Goal: Task Accomplishment & Management: Manage account settings

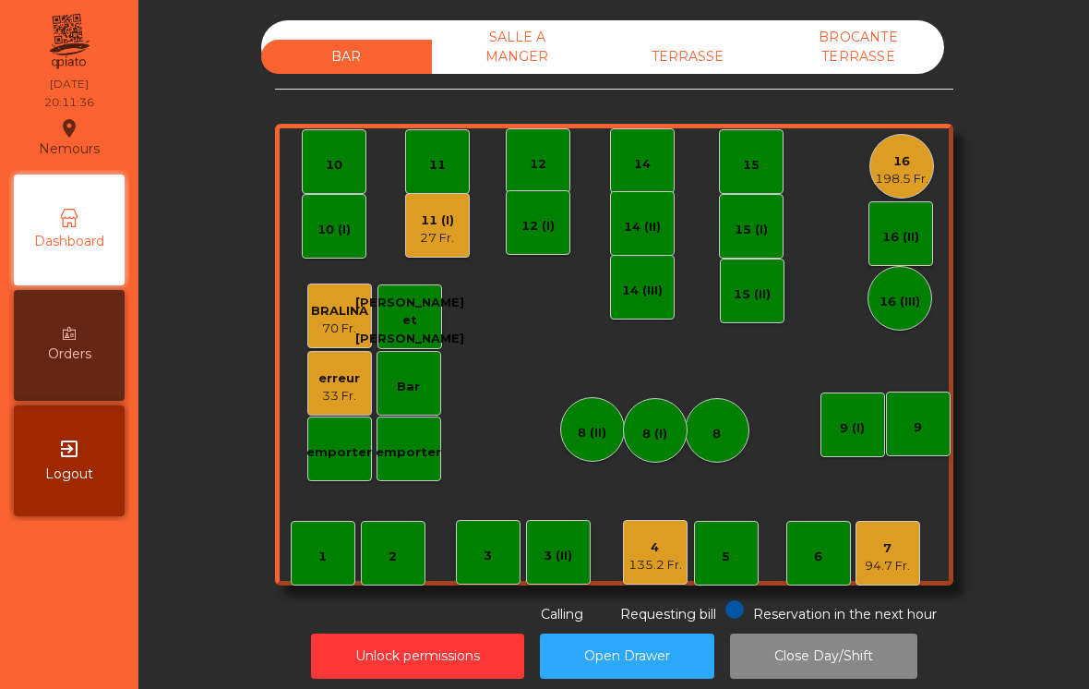
click at [908, 164] on div "16" at bounding box center [902, 161] width 54 height 18
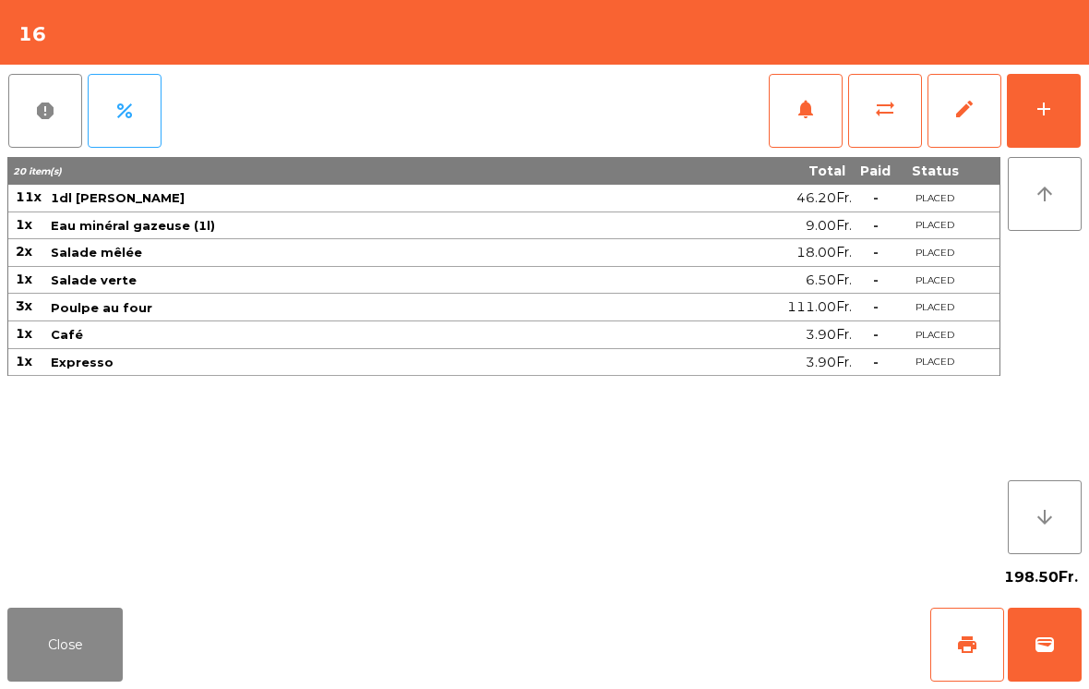
click at [1030, 641] on button "wallet" at bounding box center [1045, 644] width 74 height 74
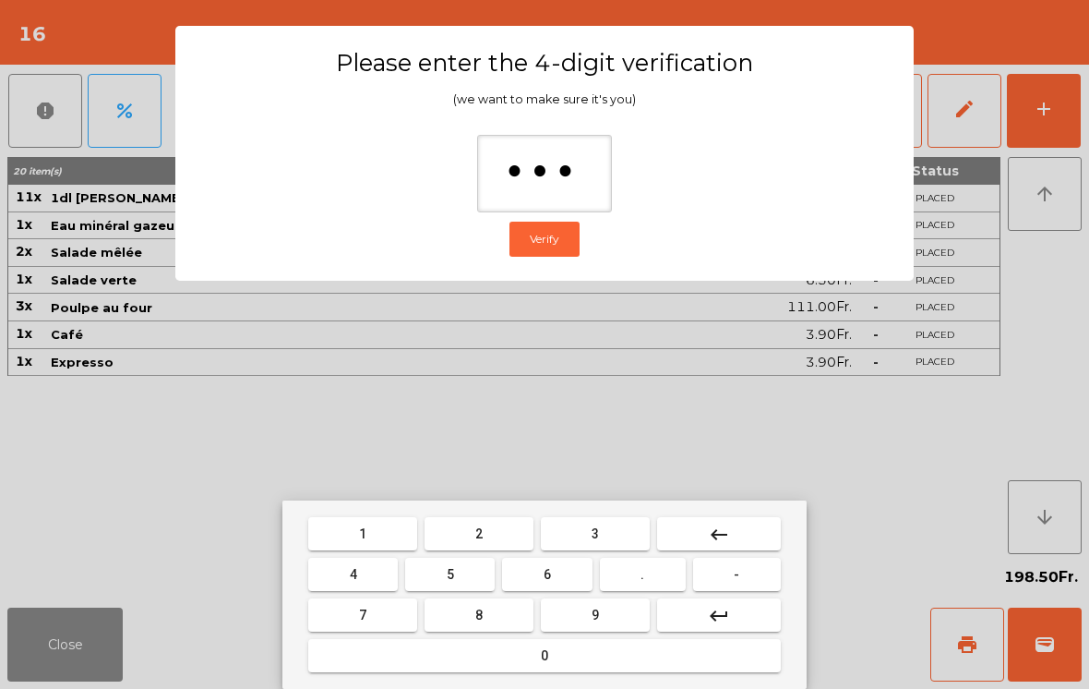
type input "****"
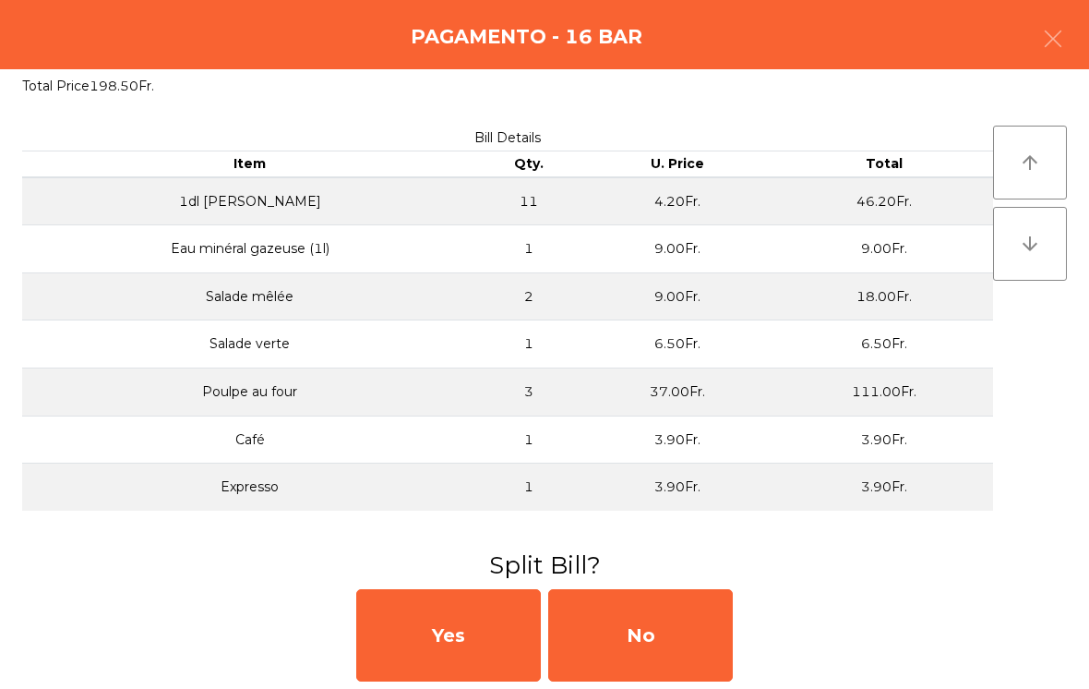
click at [706, 599] on div "No" at bounding box center [640, 635] width 185 height 92
click at [705, 598] on div "MB" at bounding box center [640, 635] width 185 height 92
click at [670, 630] on div "No" at bounding box center [640, 635] width 185 height 92
click at [663, 630] on div "No" at bounding box center [640, 635] width 185 height 92
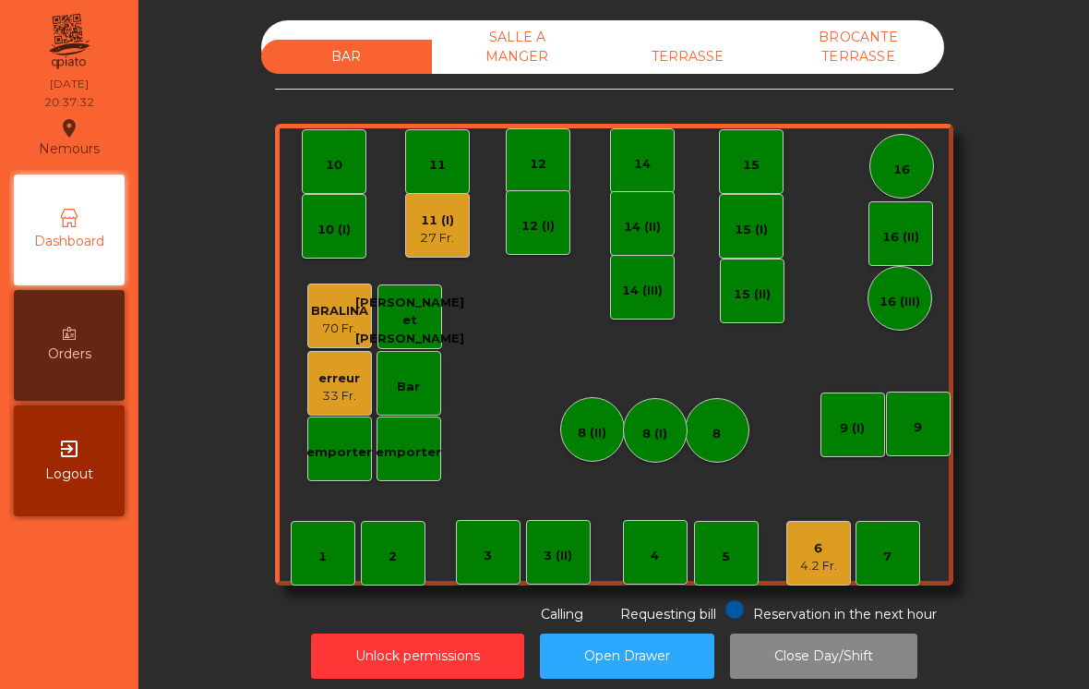
click at [456, 227] on div "11 (I) 27 Fr." at bounding box center [437, 225] width 65 height 65
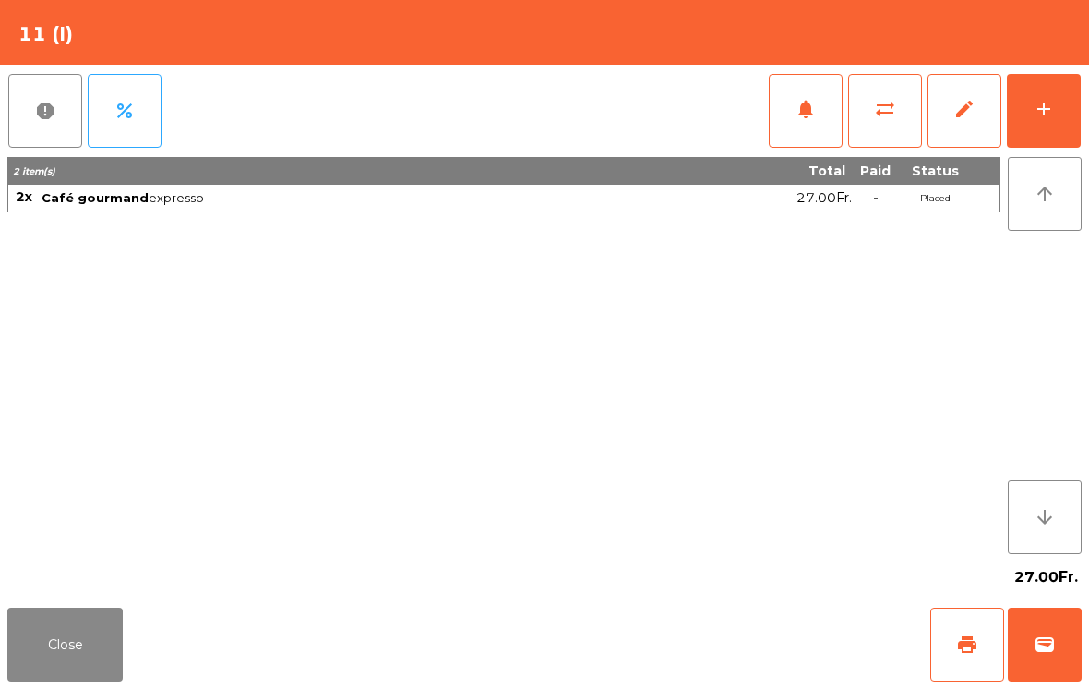
click at [956, 657] on button "print" at bounding box center [967, 644] width 74 height 74
click at [48, 671] on button "Close" at bounding box center [64, 644] width 115 height 74
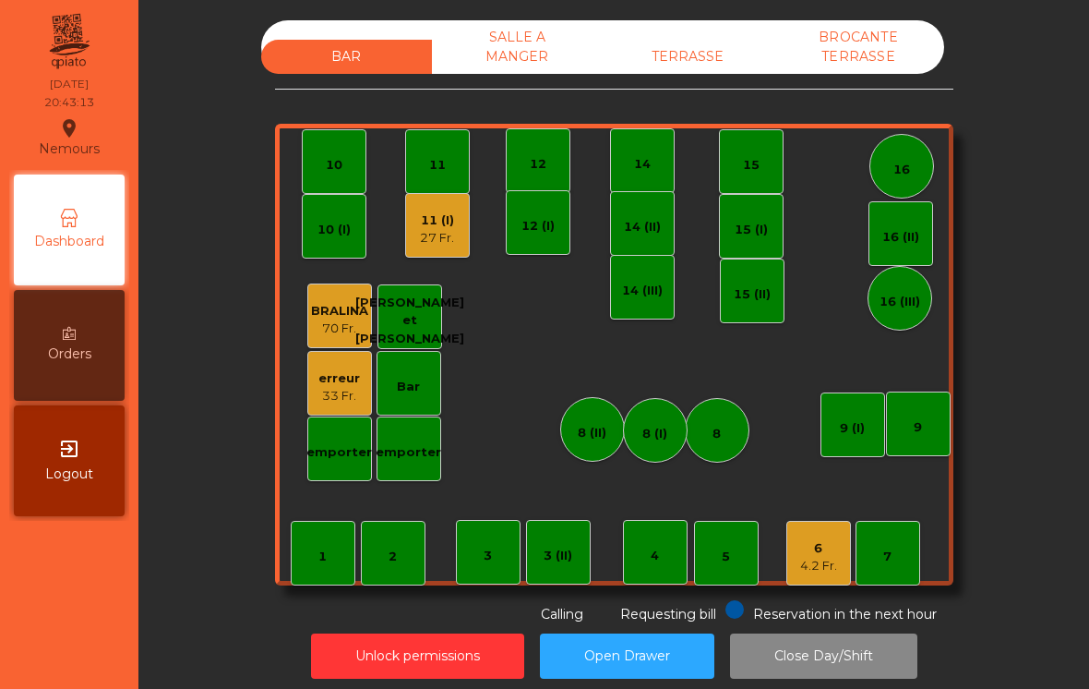
click at [815, 582] on div "6 4.2 Fr." at bounding box center [818, 553] width 65 height 65
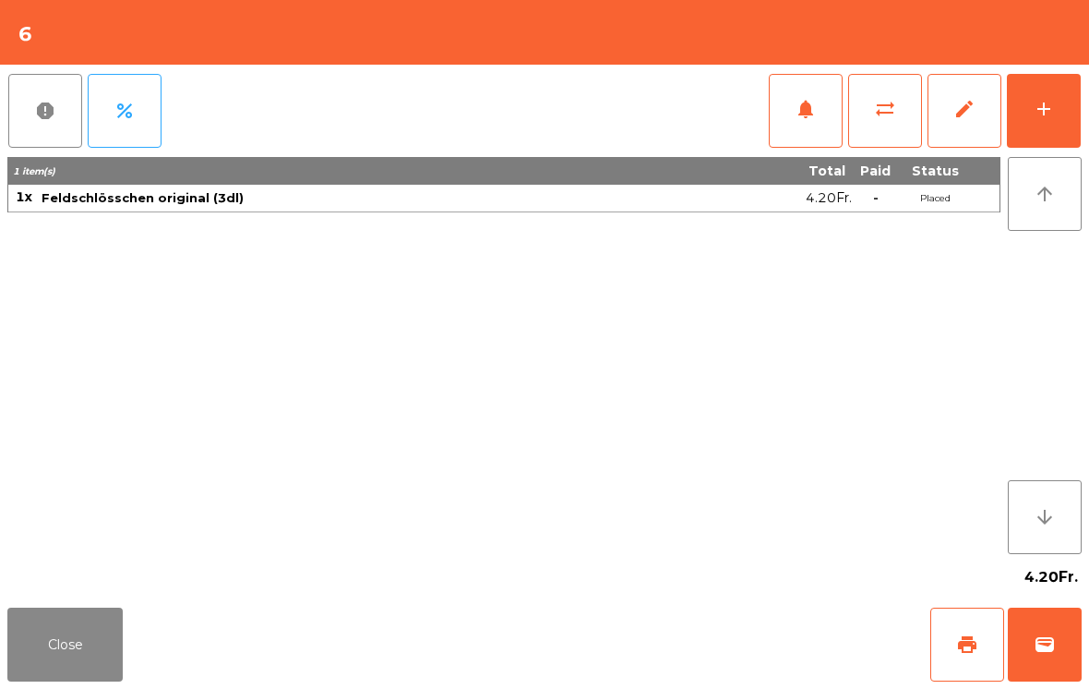
click at [949, 654] on button "print" at bounding box center [967, 644] width 74 height 74
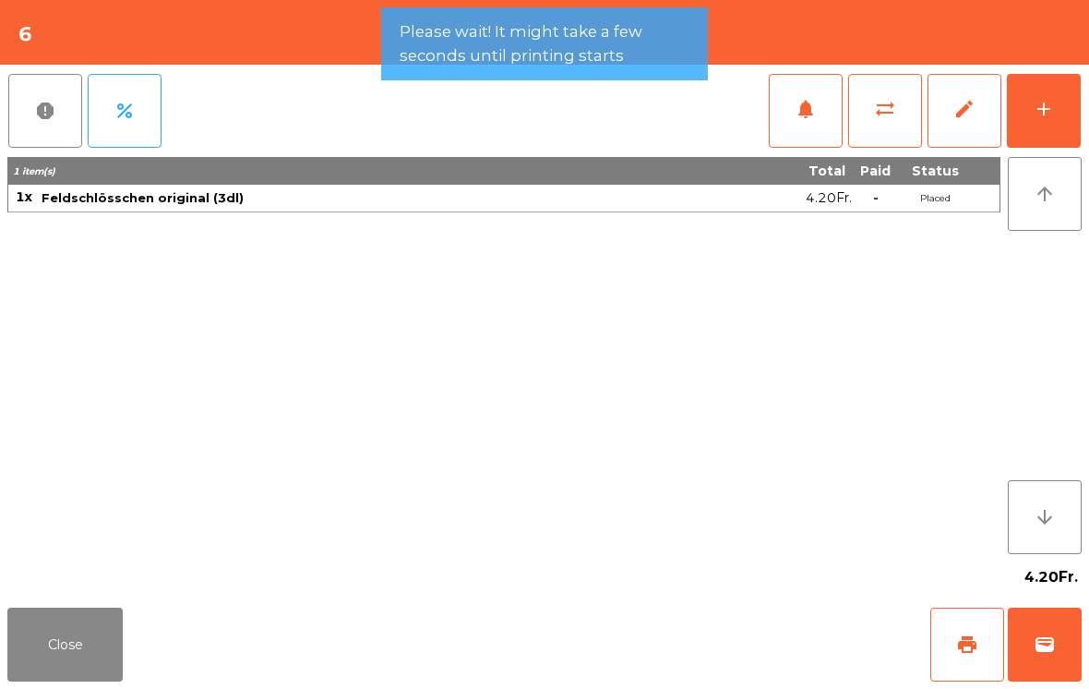
click at [1059, 660] on button "wallet" at bounding box center [1045, 644] width 74 height 74
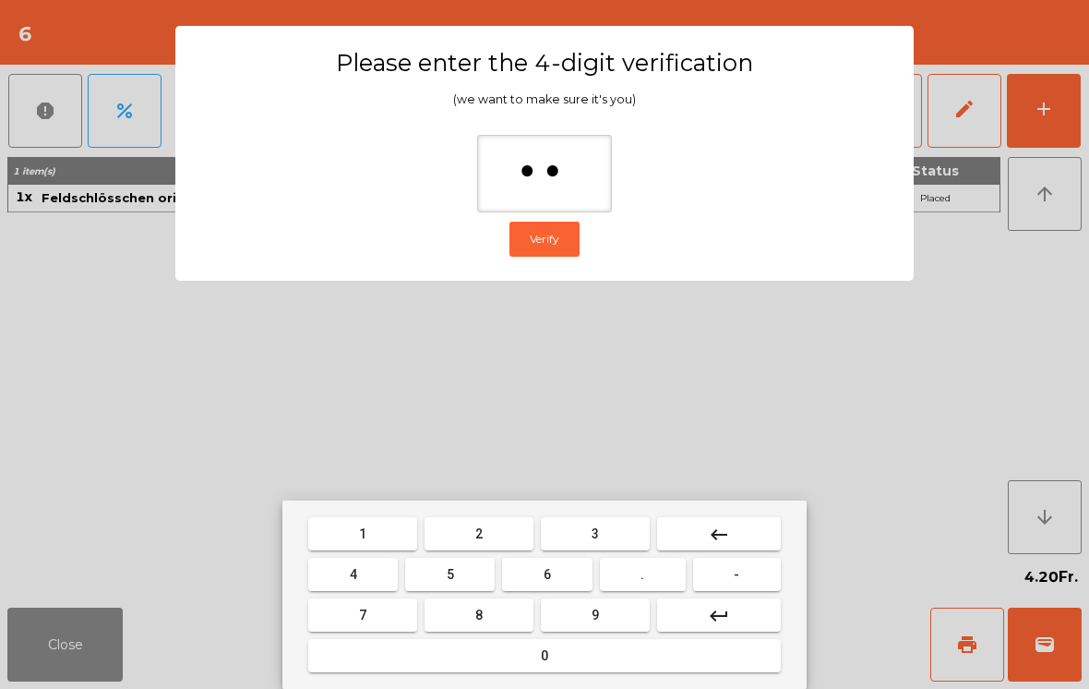
type input "***"
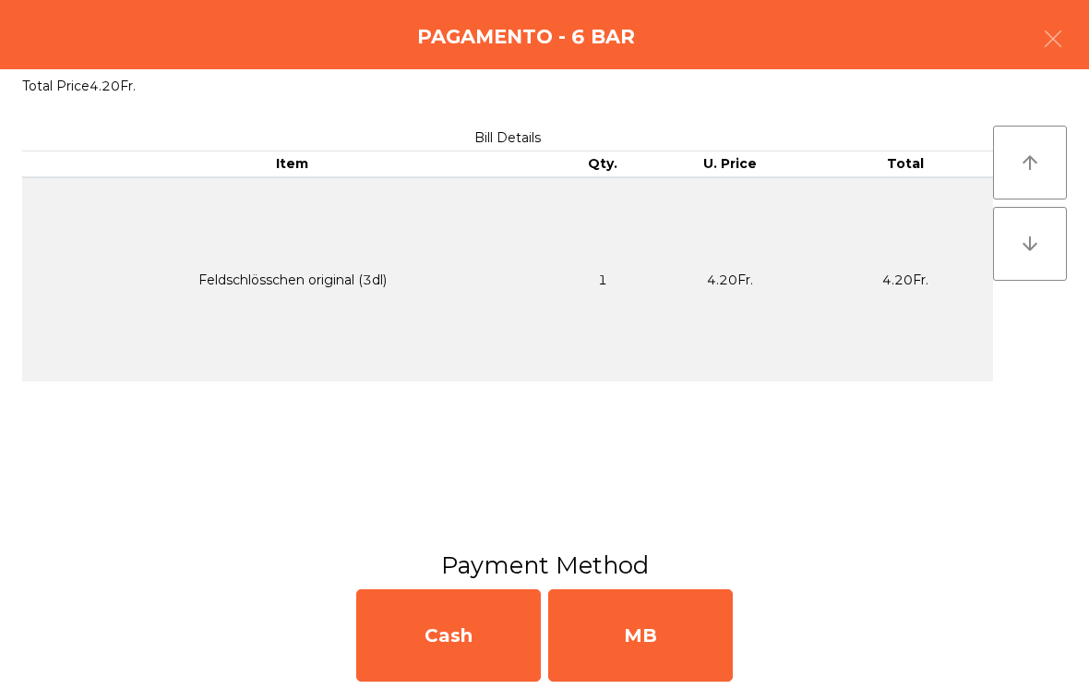
click at [645, 637] on div "MB" at bounding box center [640, 635] width 185 height 92
click at [665, 642] on div "No" at bounding box center [640, 635] width 185 height 92
click at [670, 614] on div "No" at bounding box center [640, 635] width 185 height 92
click at [669, 614] on div "No" at bounding box center [640, 635] width 185 height 92
click at [673, 642] on div "No" at bounding box center [640, 635] width 185 height 92
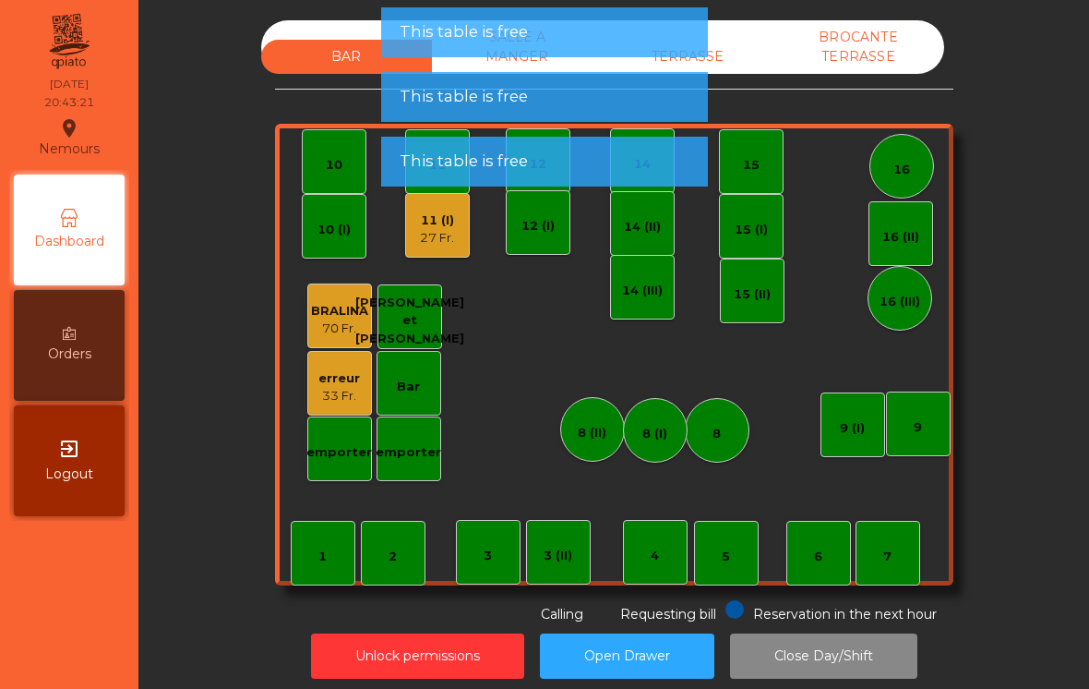
click at [676, 637] on button "Open Drawer" at bounding box center [627, 655] width 174 height 45
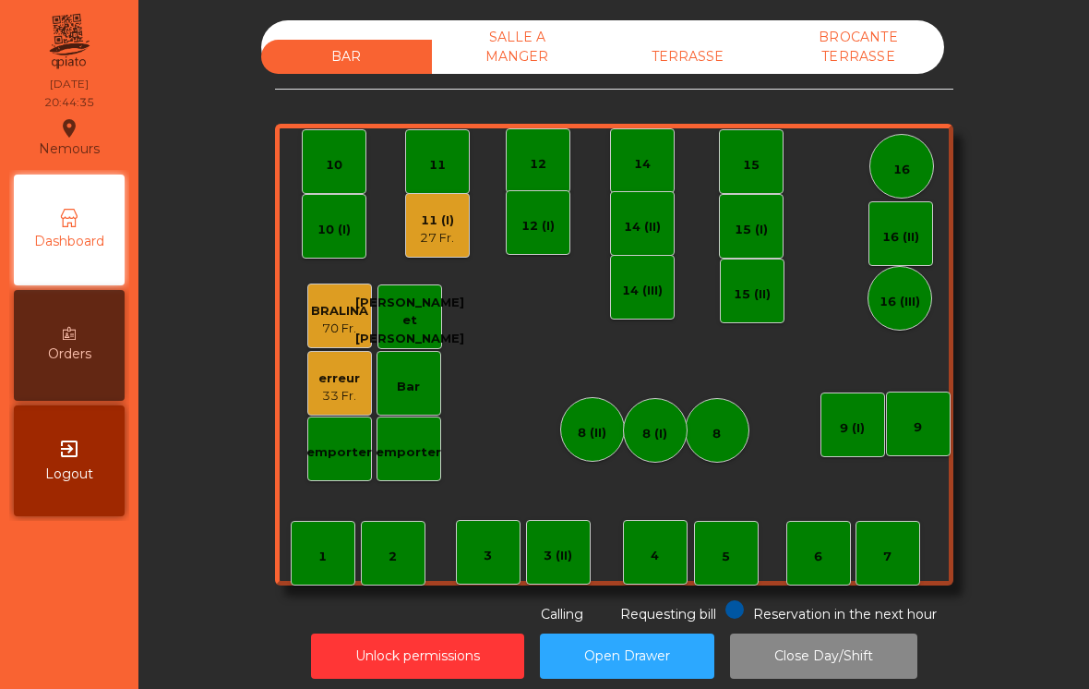
click at [437, 239] on div "27 Fr." at bounding box center [437, 238] width 34 height 18
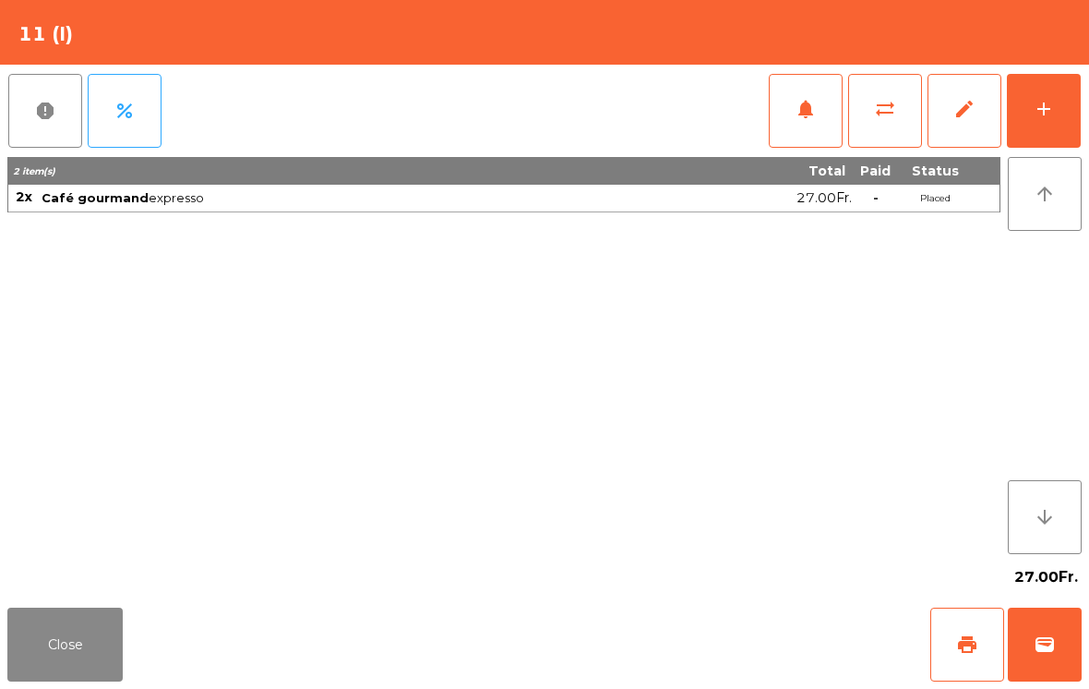
click at [1061, 659] on button "wallet" at bounding box center [1045, 644] width 74 height 74
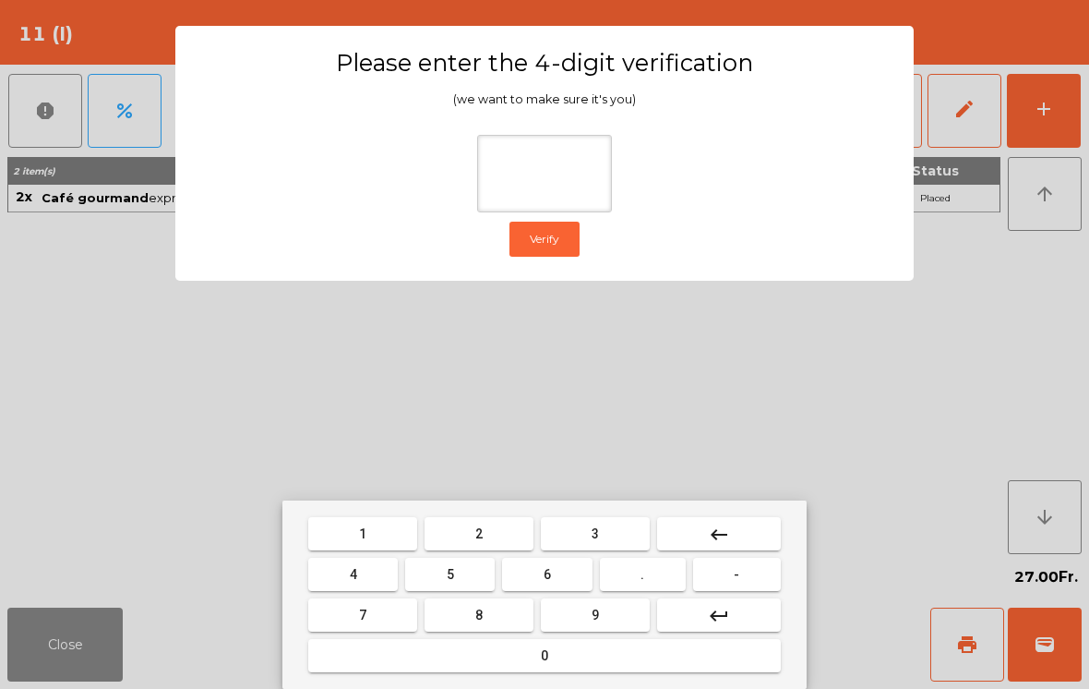
type input "*"
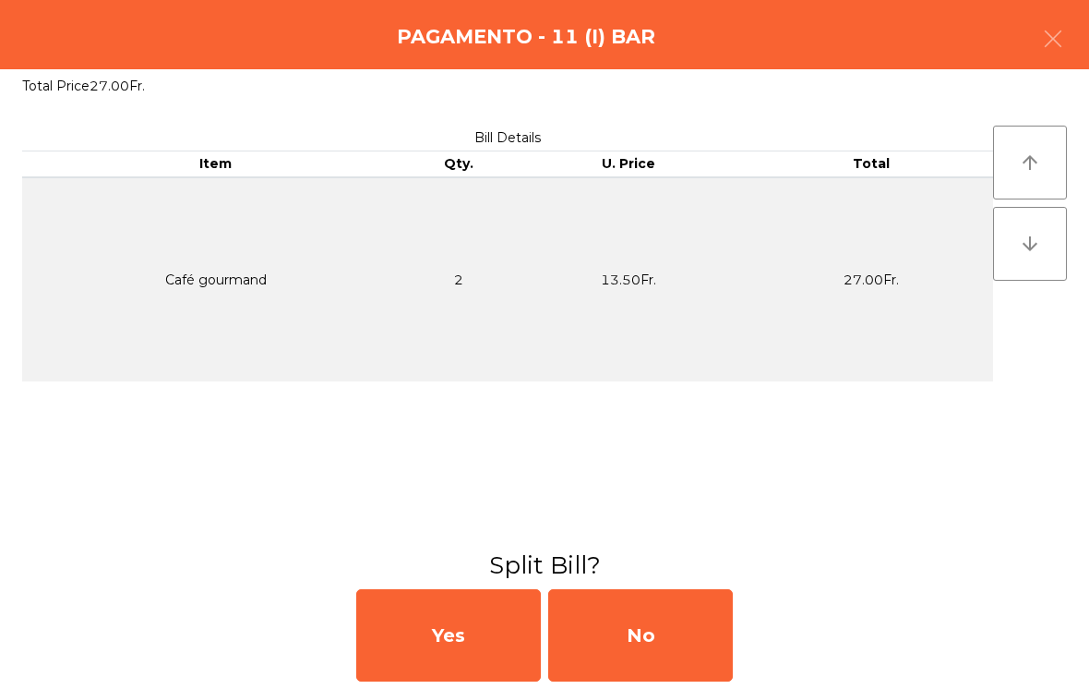
click at [714, 614] on div "No" at bounding box center [640, 635] width 185 height 92
click at [661, 648] on div "MB" at bounding box center [640, 635] width 185 height 92
click at [665, 637] on div "No" at bounding box center [640, 635] width 185 height 92
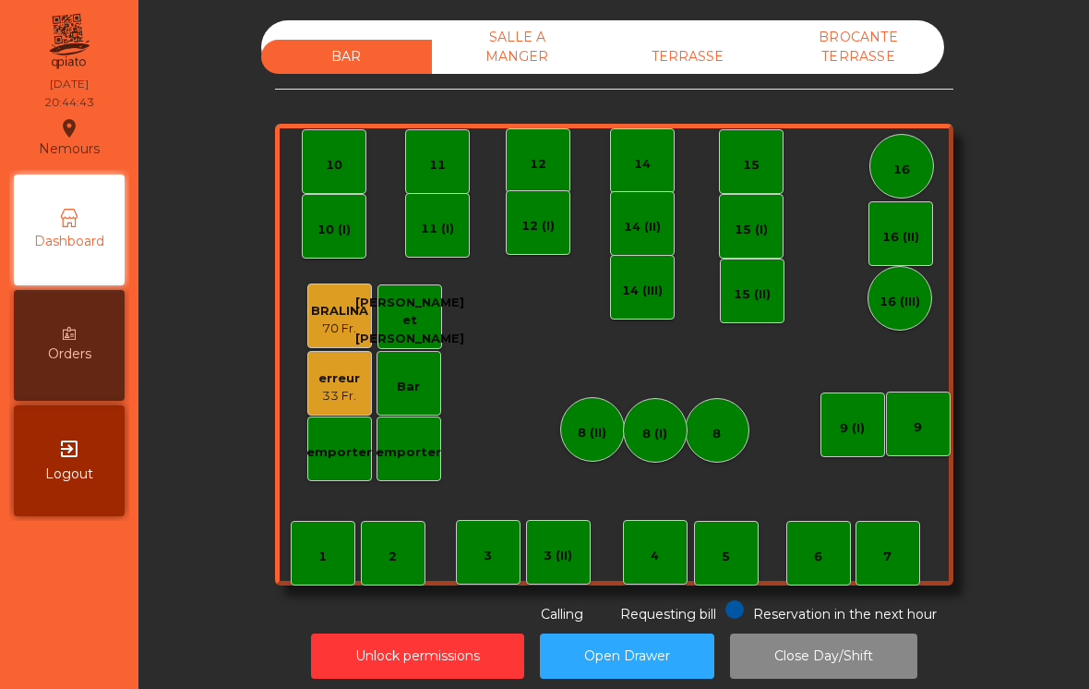
click at [329, 409] on div "erreur 33 Fr." at bounding box center [339, 383] width 65 height 65
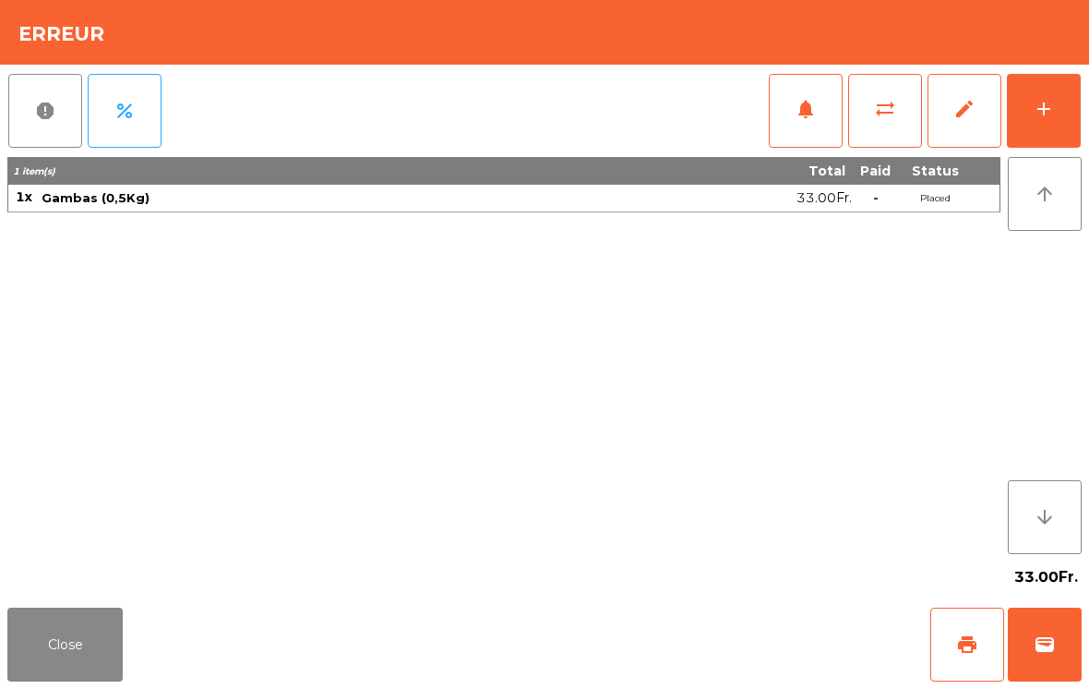
click at [67, 652] on button "Close" at bounding box center [64, 644] width 115 height 74
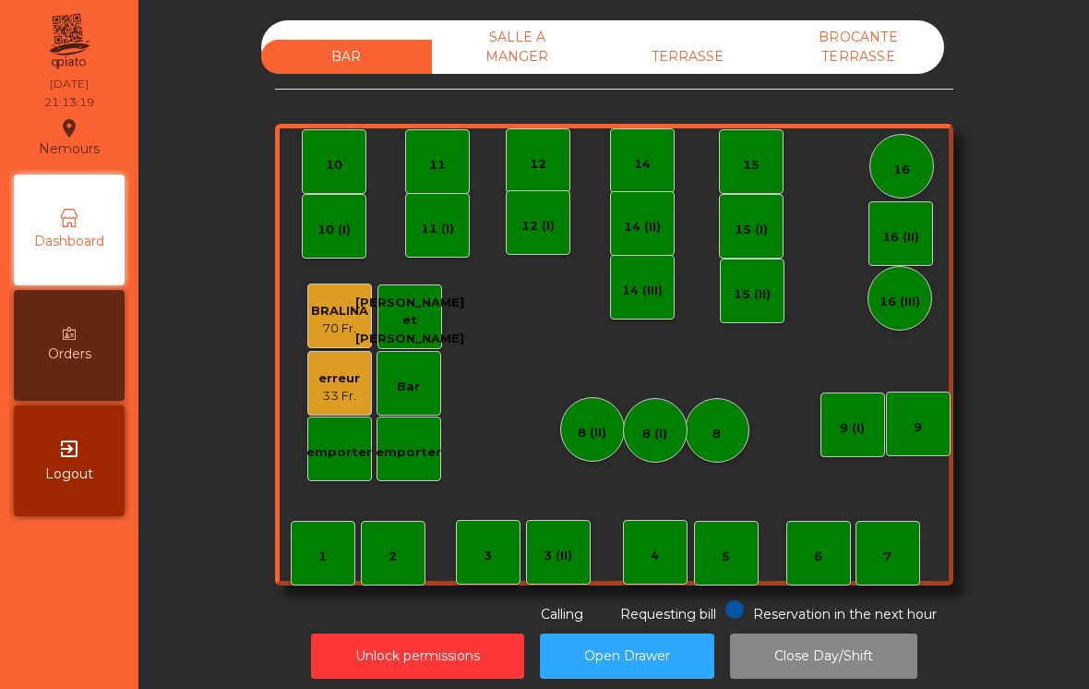
click at [848, 651] on button "Close Day/Shift" at bounding box center [823, 655] width 187 height 45
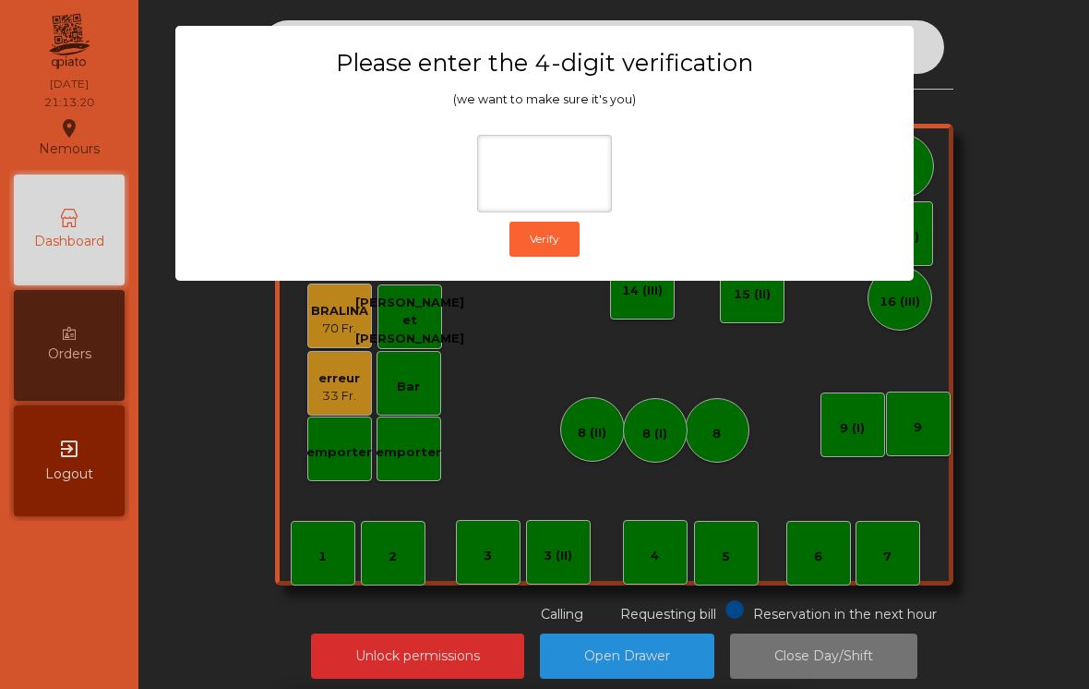
click at [1010, 222] on ngb-modal-window "Please enter the 4-digit verification (we want to make sure it's you) Verify" at bounding box center [545, 344] width 1035 height 689
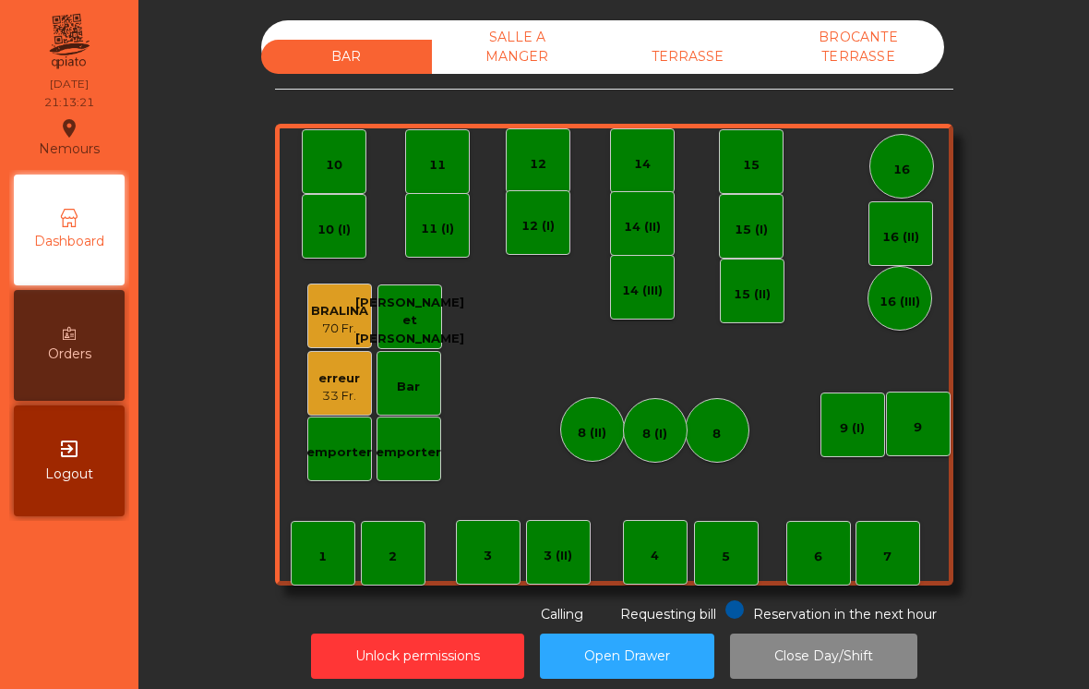
click at [531, 69] on div "SALLE A MANGER" at bounding box center [517, 47] width 171 height 54
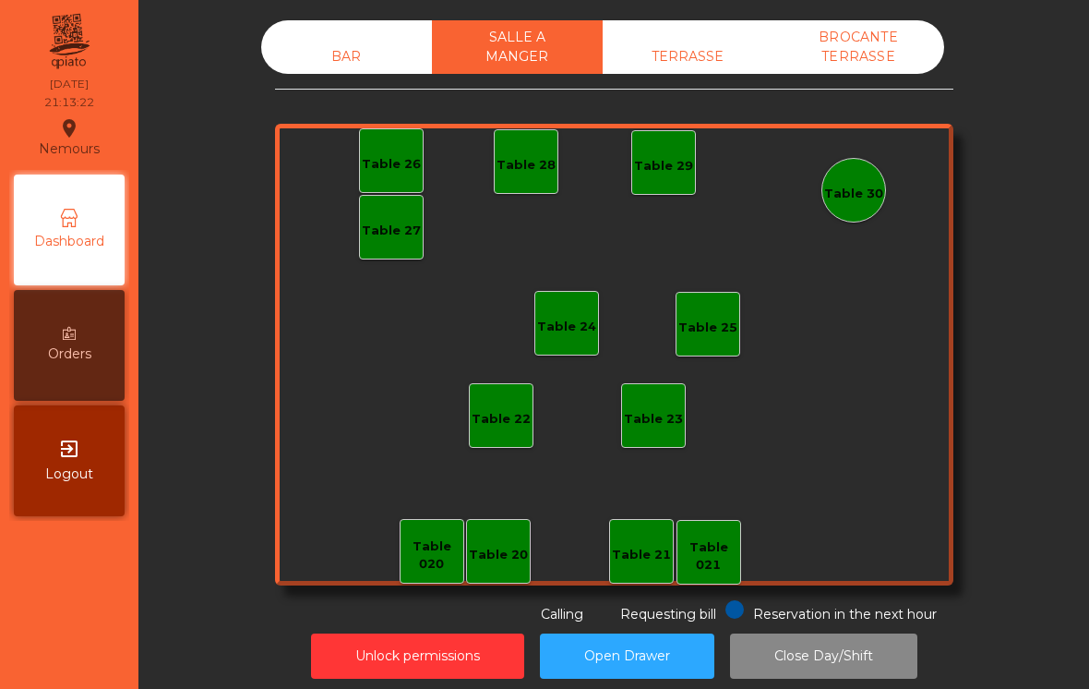
click at [693, 61] on div "TERRASSE" at bounding box center [688, 57] width 171 height 34
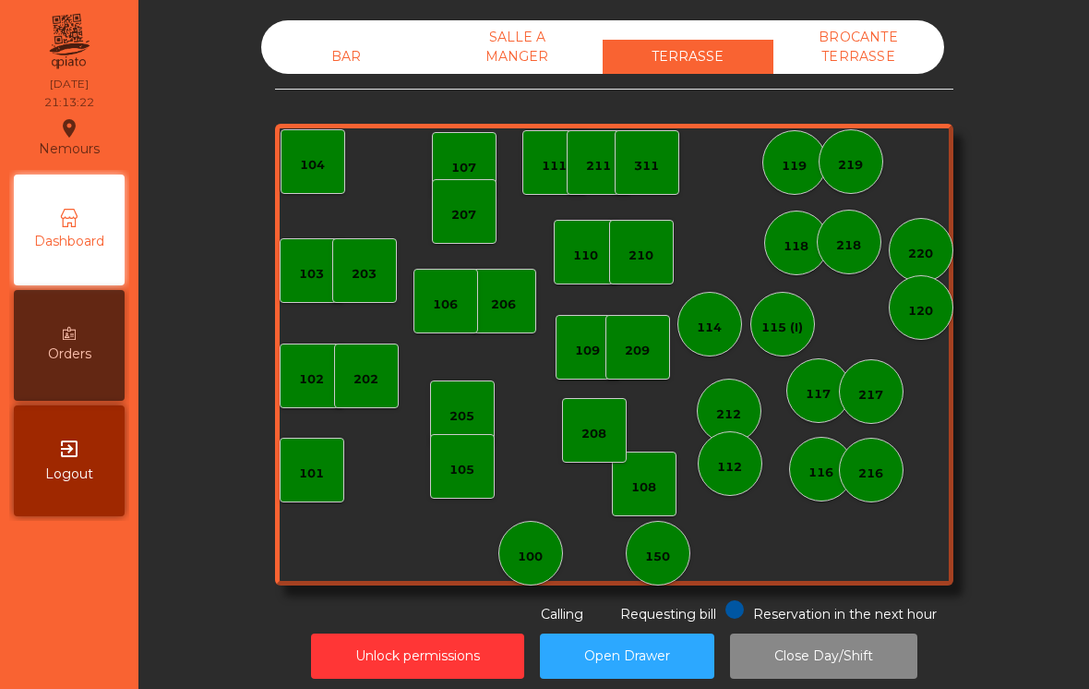
click at [912, 43] on div "BROCANTE TERRASSE" at bounding box center [858, 47] width 171 height 54
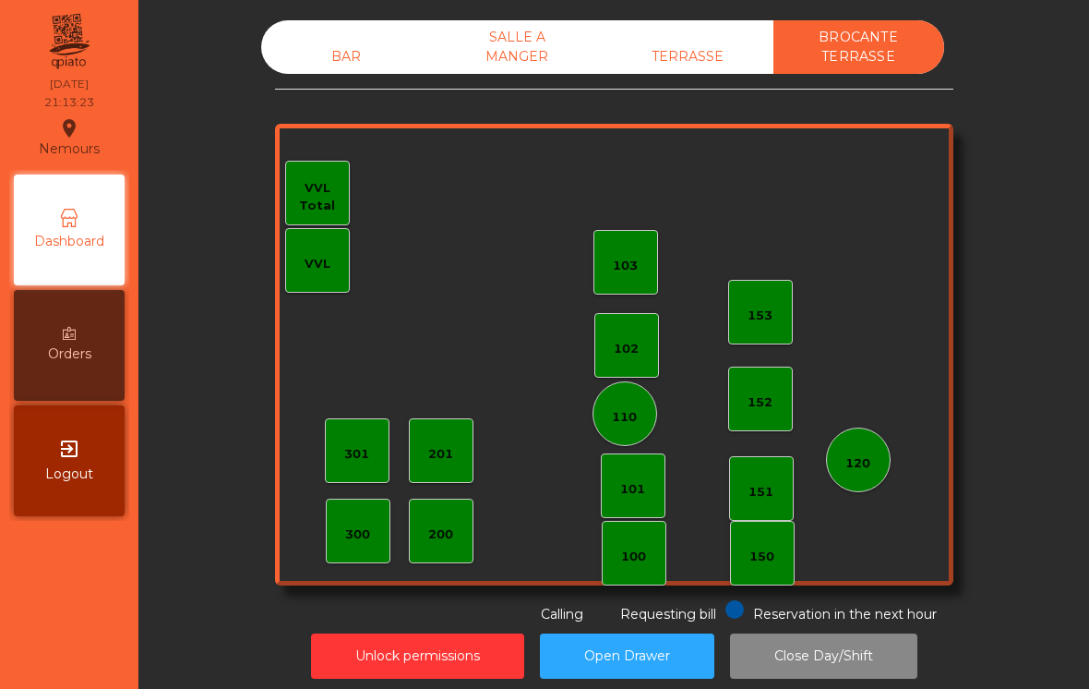
click at [397, 40] on div "BAR" at bounding box center [346, 57] width 171 height 34
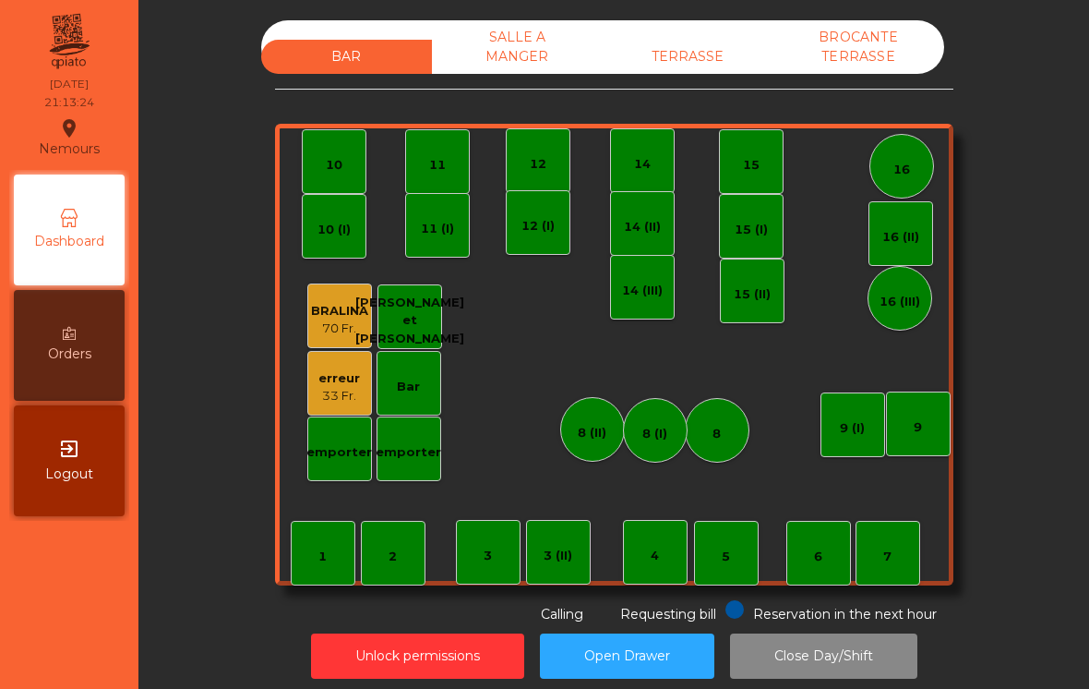
click at [849, 657] on button "Close Day/Shift" at bounding box center [823, 655] width 187 height 45
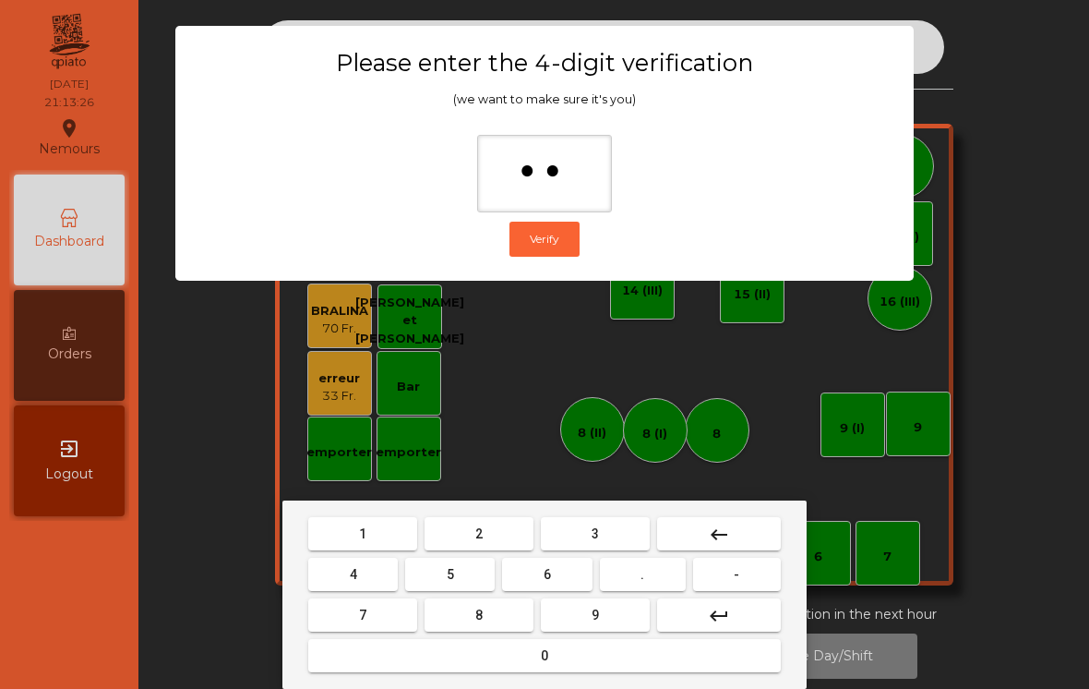
type input "***"
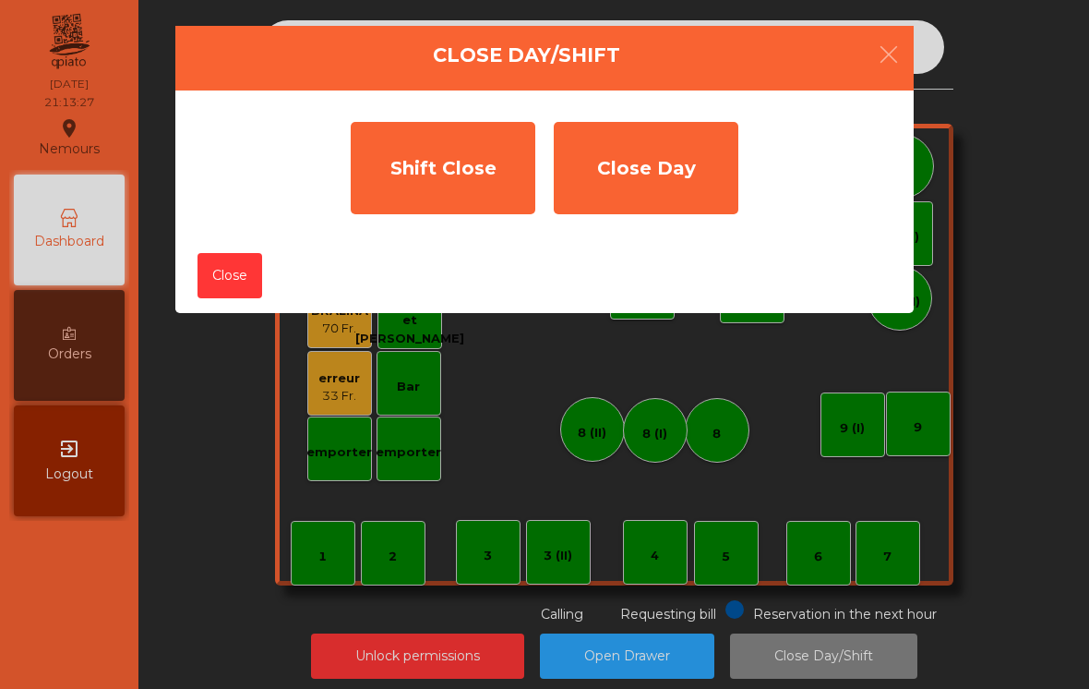
click at [457, 167] on div "Shift Close" at bounding box center [443, 168] width 185 height 92
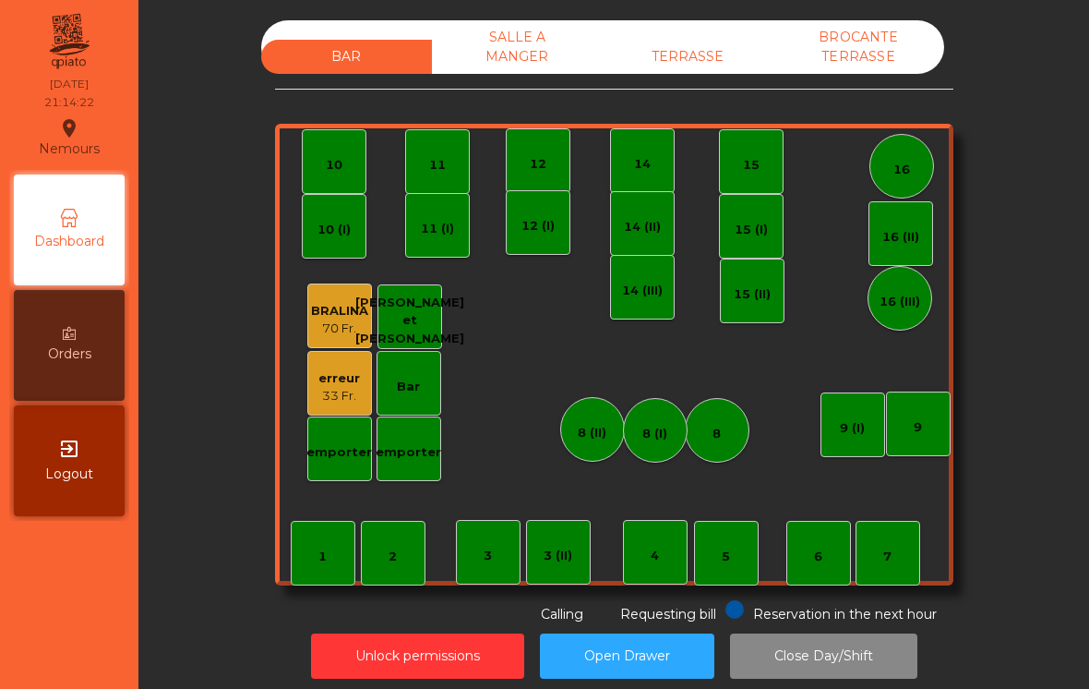
scroll to position [9, 0]
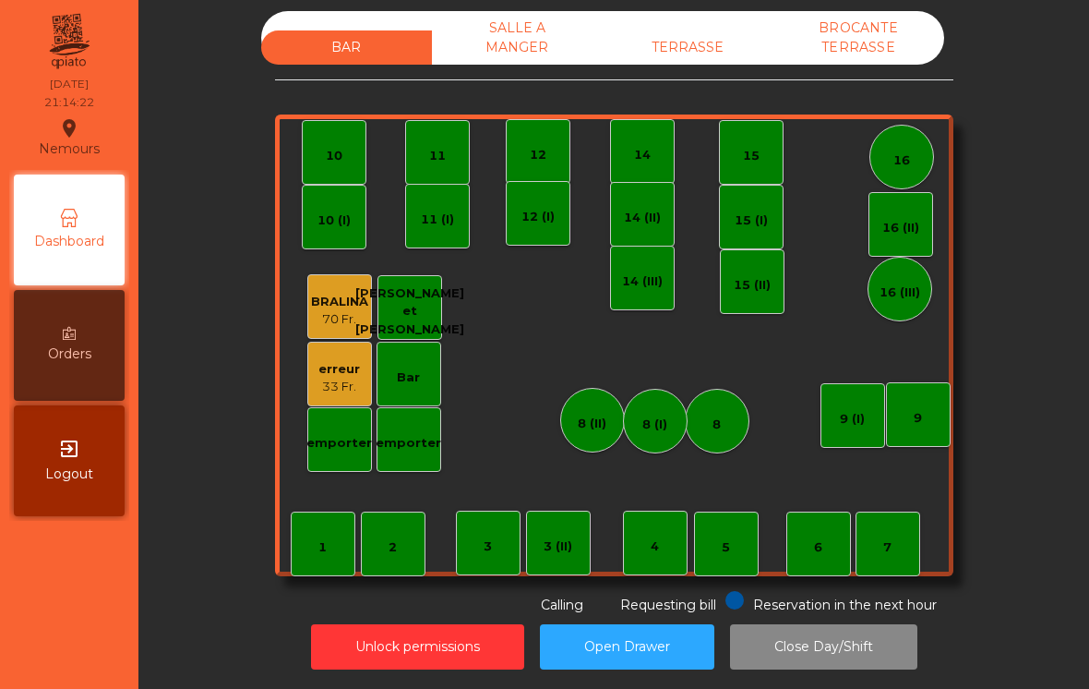
click at [394, 383] on div "Bar" at bounding box center [409, 374] width 65 height 65
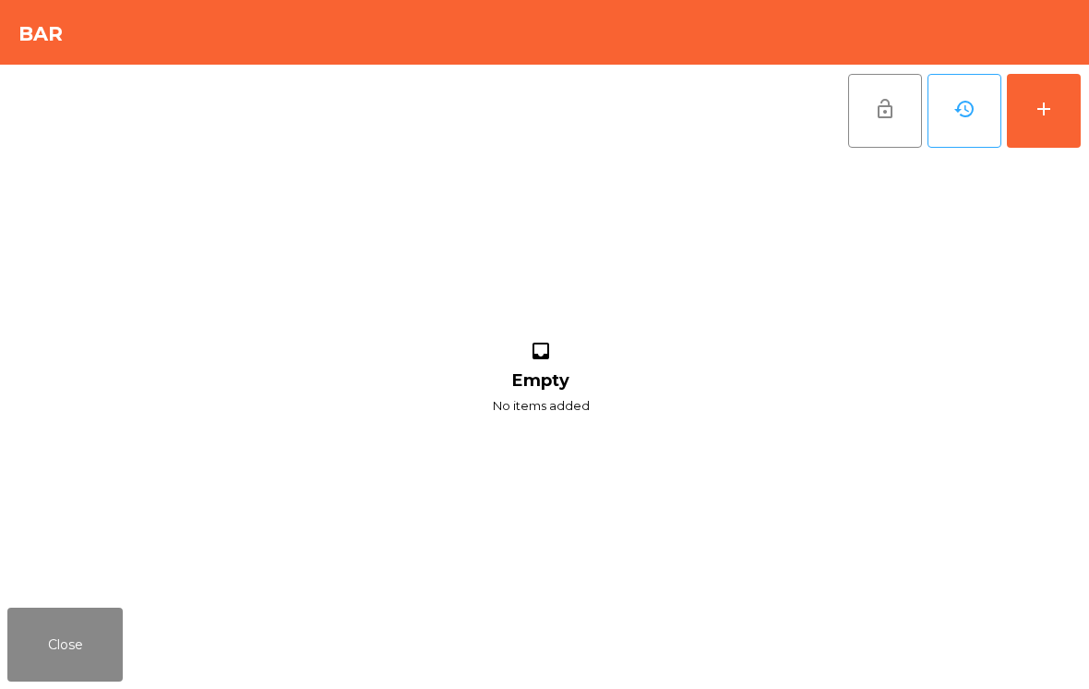
scroll to position [7, 0]
click at [1060, 109] on button "add" at bounding box center [1044, 111] width 74 height 74
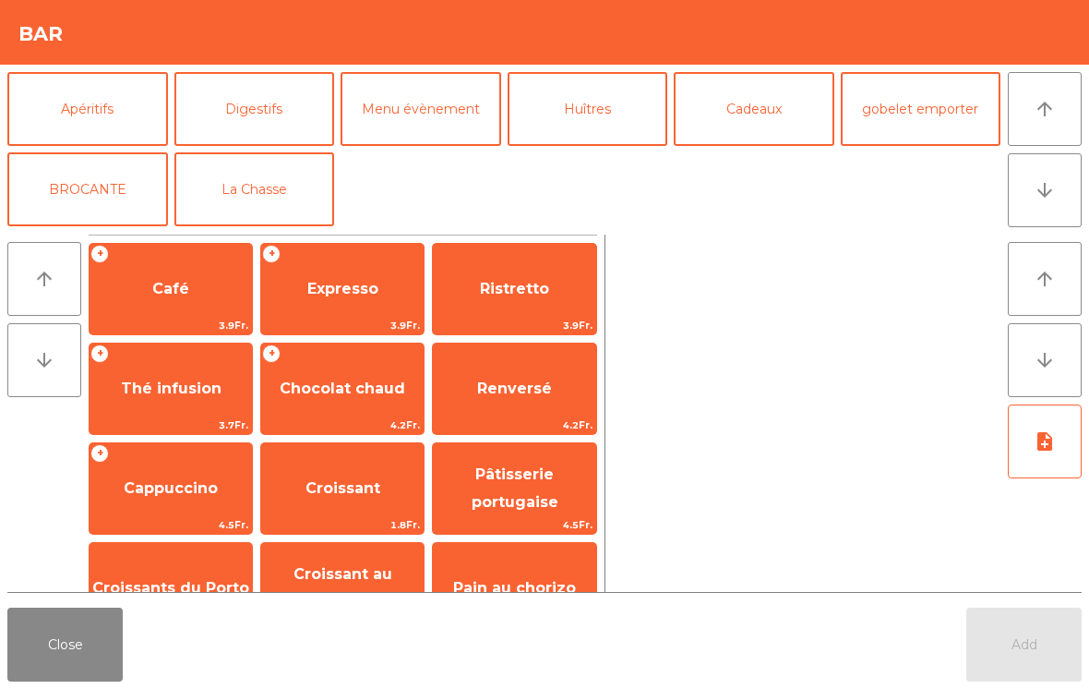
scroll to position [241, 0]
click at [748, 104] on button "Cadeaux" at bounding box center [754, 109] width 161 height 74
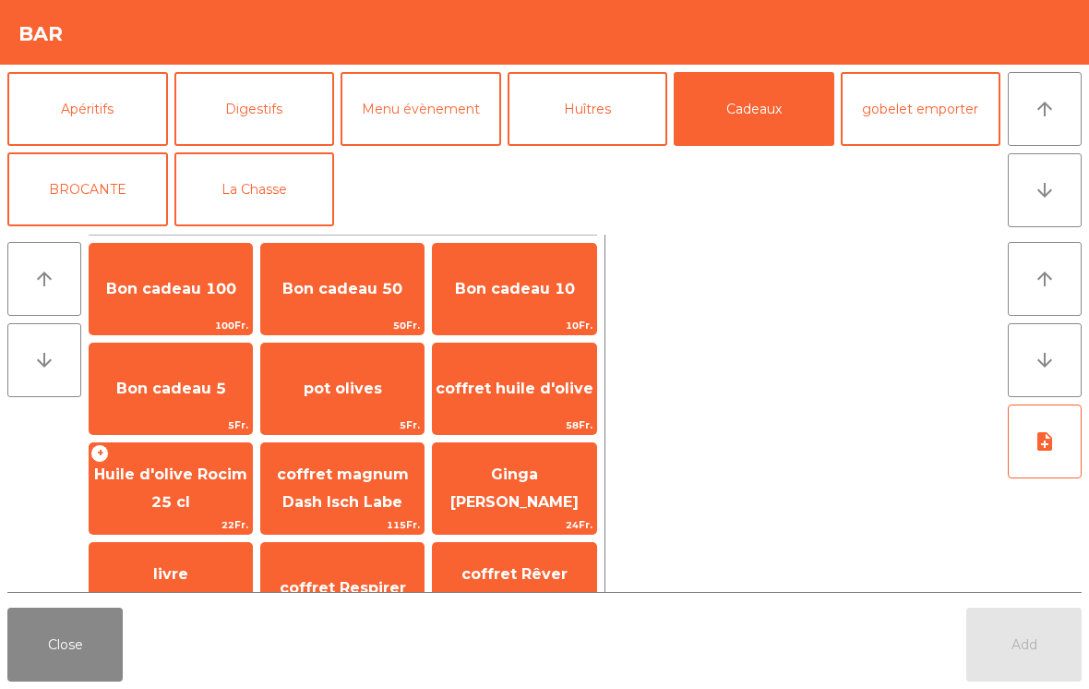
click at [360, 379] on span "pot olives" at bounding box center [343, 388] width 78 height 18
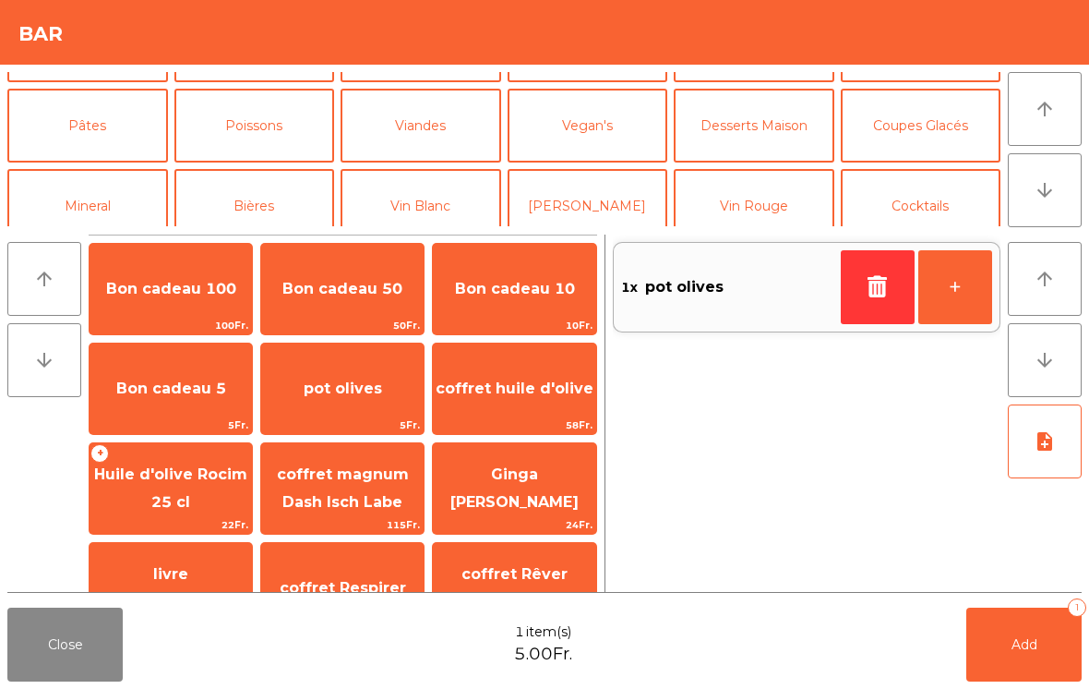
scroll to position [59, 0]
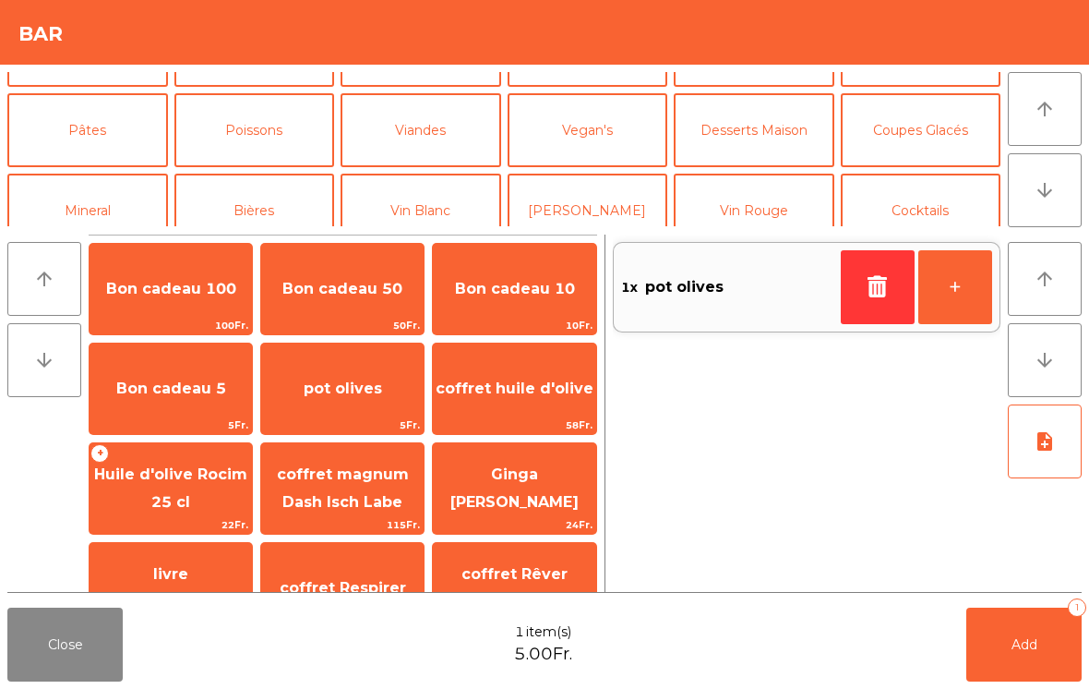
click at [439, 196] on button "Vin Blanc" at bounding box center [421, 211] width 161 height 74
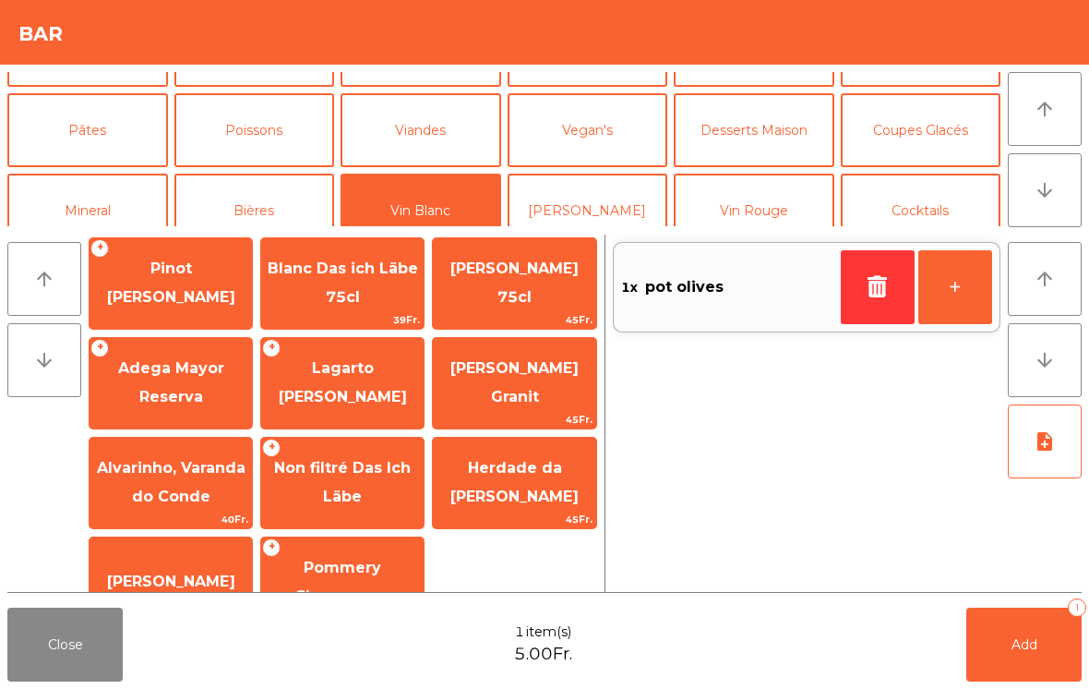
scroll to position [37, 0]
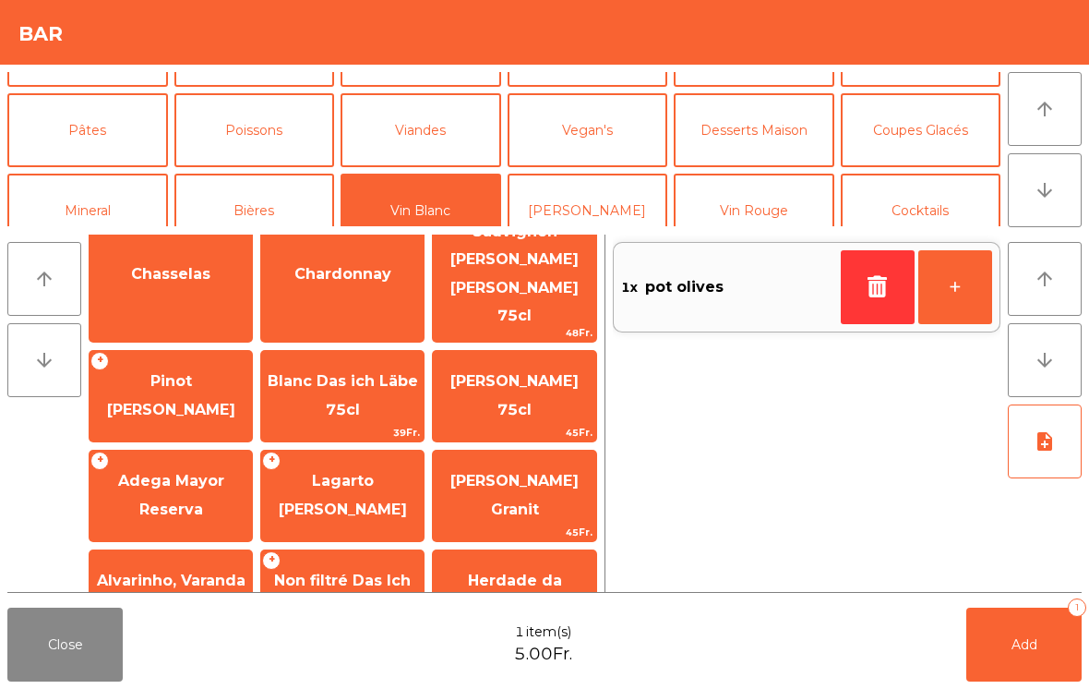
click at [178, 456] on span "Adega Mayor Reserva" at bounding box center [171, 495] width 162 height 78
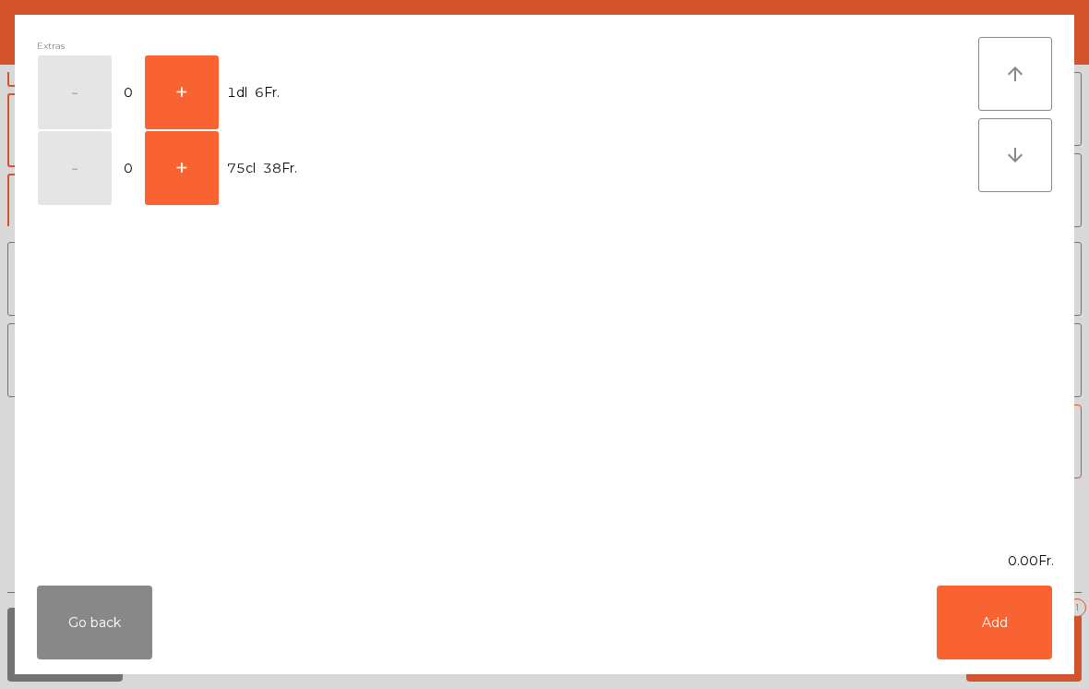
click at [186, 170] on button "+" at bounding box center [182, 168] width 74 height 74
click at [1004, 622] on button "Add" at bounding box center [994, 622] width 115 height 74
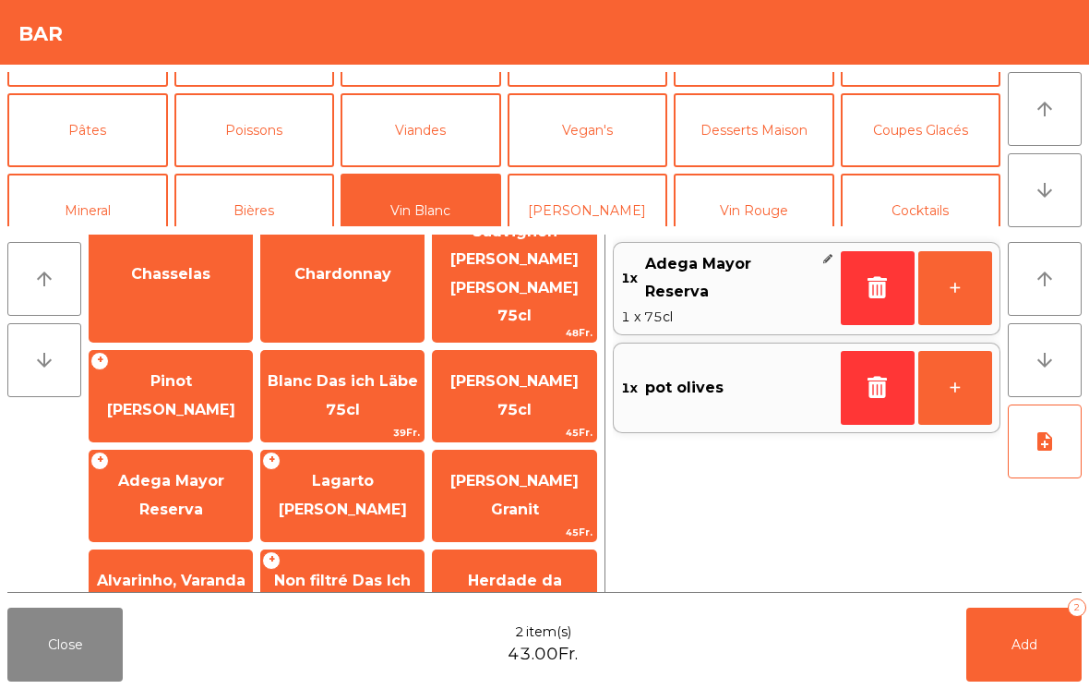
click at [1003, 645] on button "Add 2" at bounding box center [1023, 644] width 115 height 74
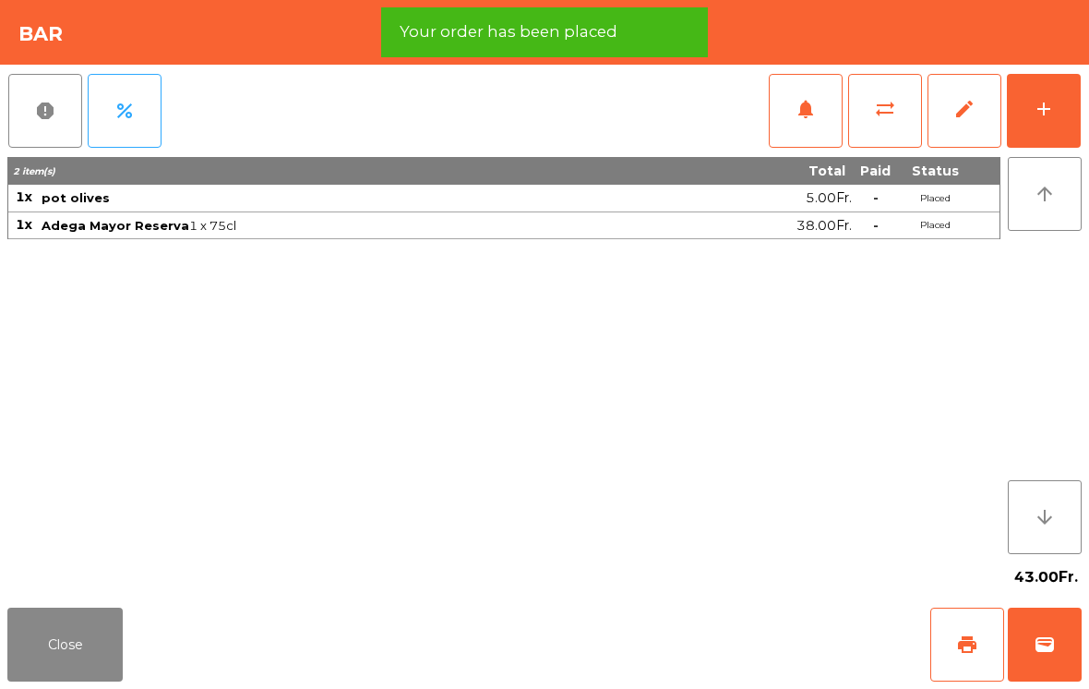
click at [1047, 635] on span "wallet" at bounding box center [1045, 644] width 22 height 22
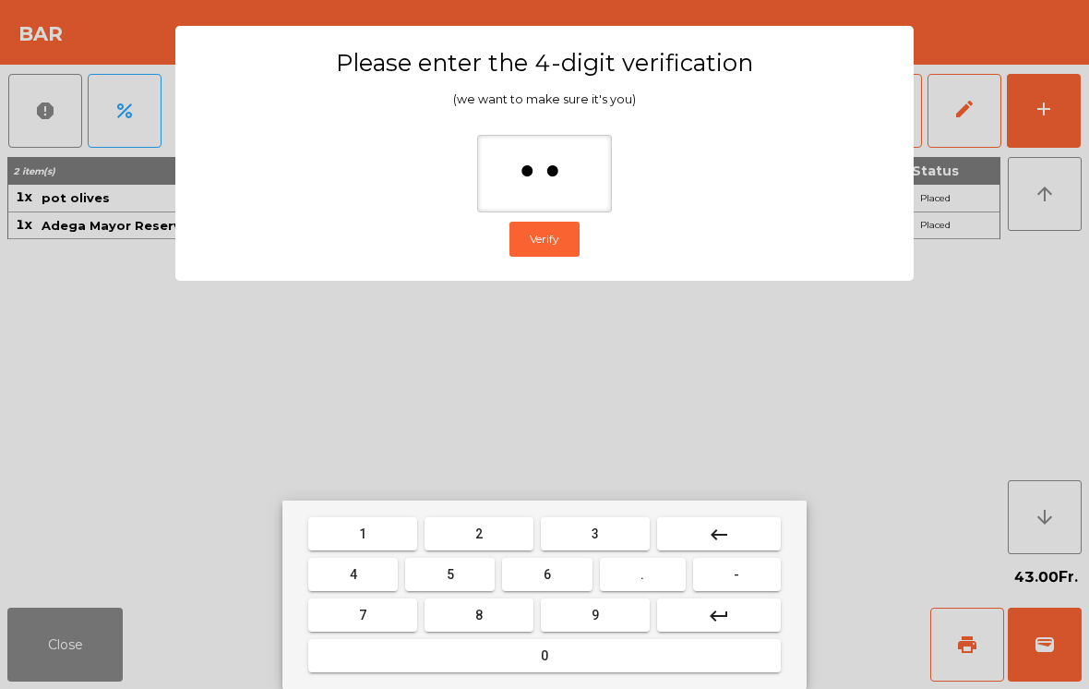
type input "***"
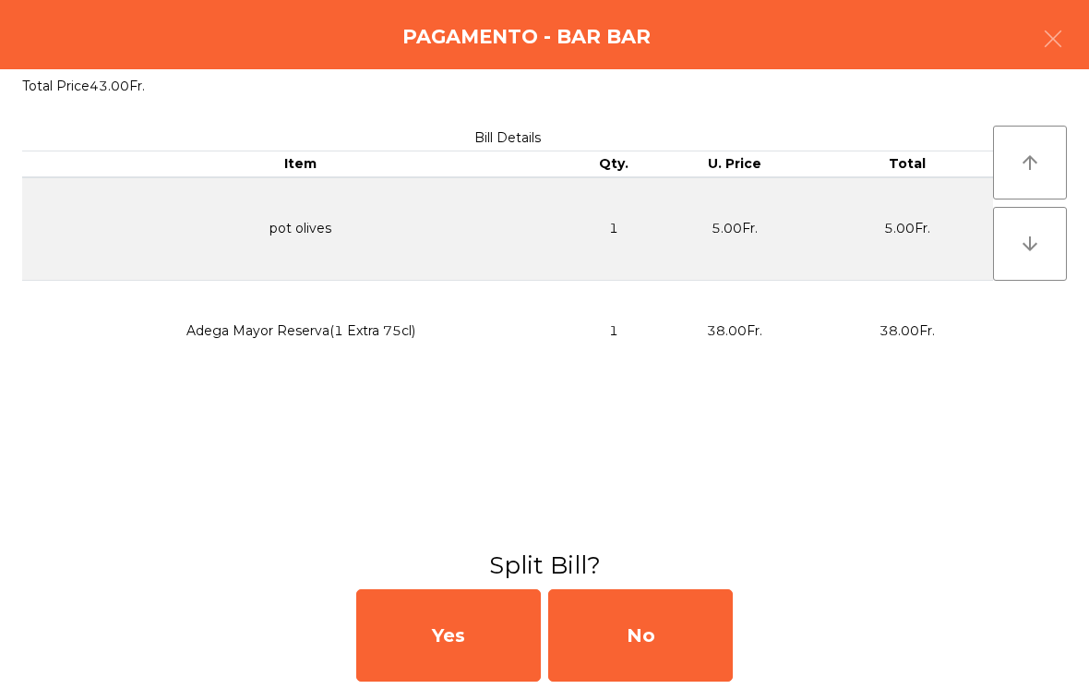
click at [693, 627] on div "No" at bounding box center [640, 635] width 185 height 92
click at [683, 623] on div "MB" at bounding box center [640, 635] width 185 height 92
click at [680, 618] on div "No" at bounding box center [640, 635] width 185 height 92
click at [678, 620] on div "No" at bounding box center [640, 635] width 185 height 92
click at [663, 629] on div "No" at bounding box center [640, 635] width 185 height 92
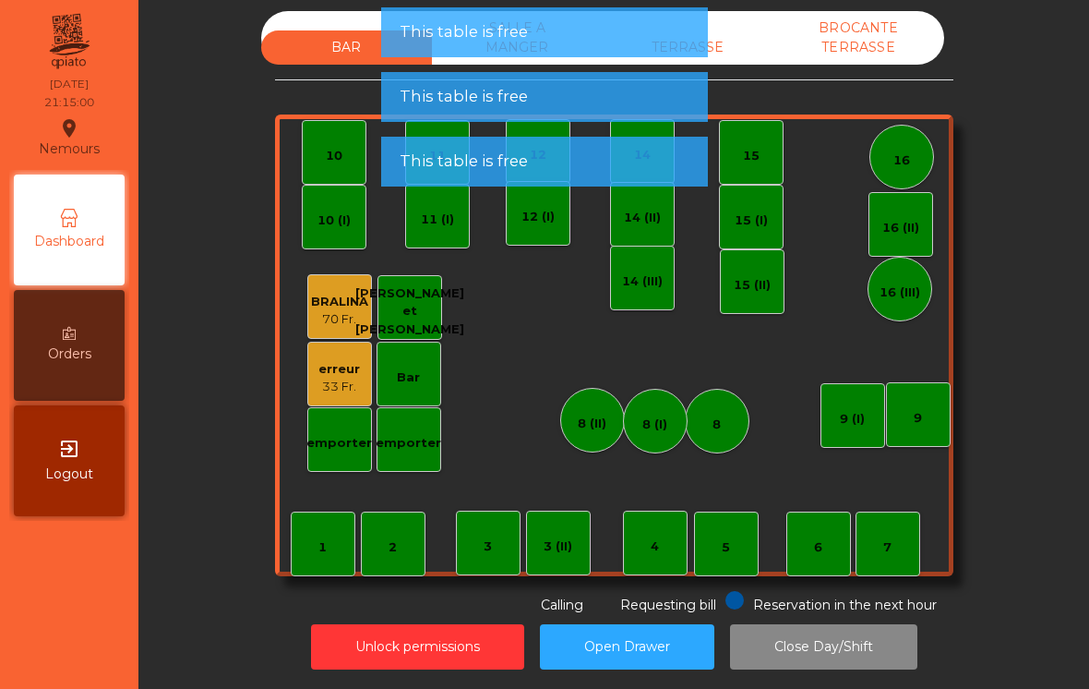
click at [861, 650] on button "Close Day/Shift" at bounding box center [823, 646] width 187 height 45
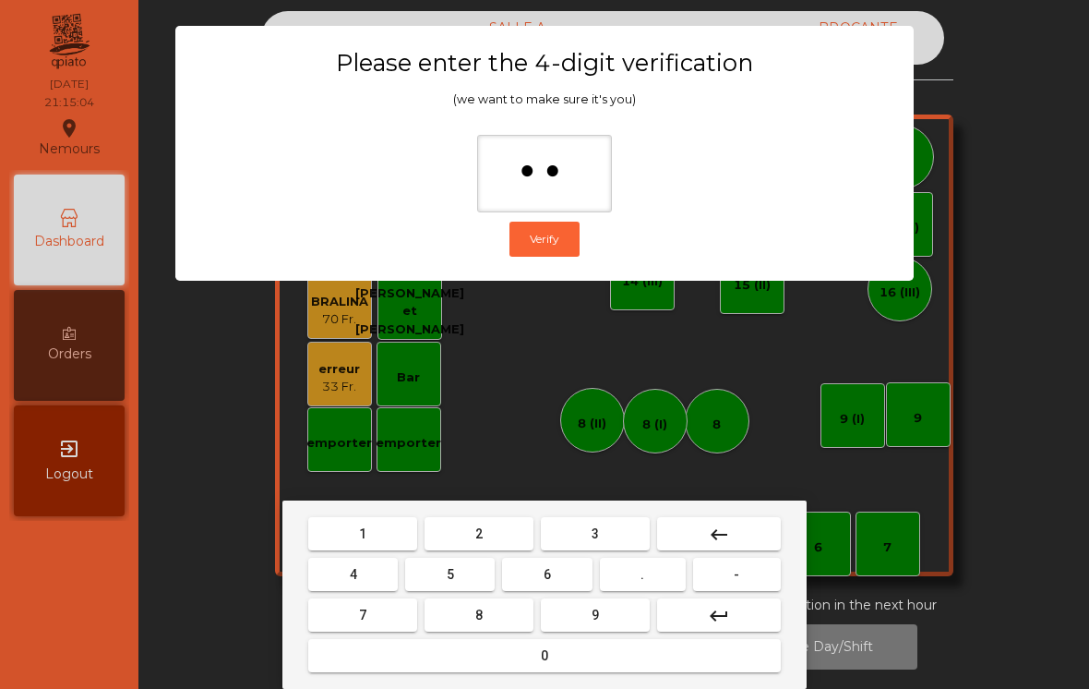
type input "***"
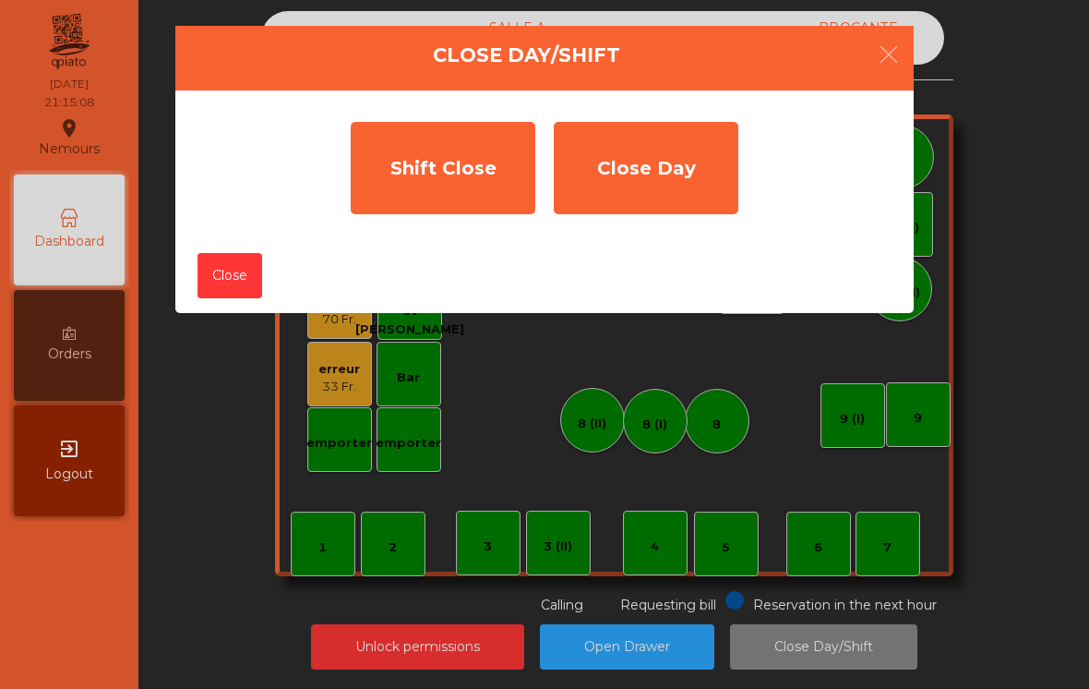
click at [455, 160] on div "Shift Close" at bounding box center [443, 168] width 185 height 92
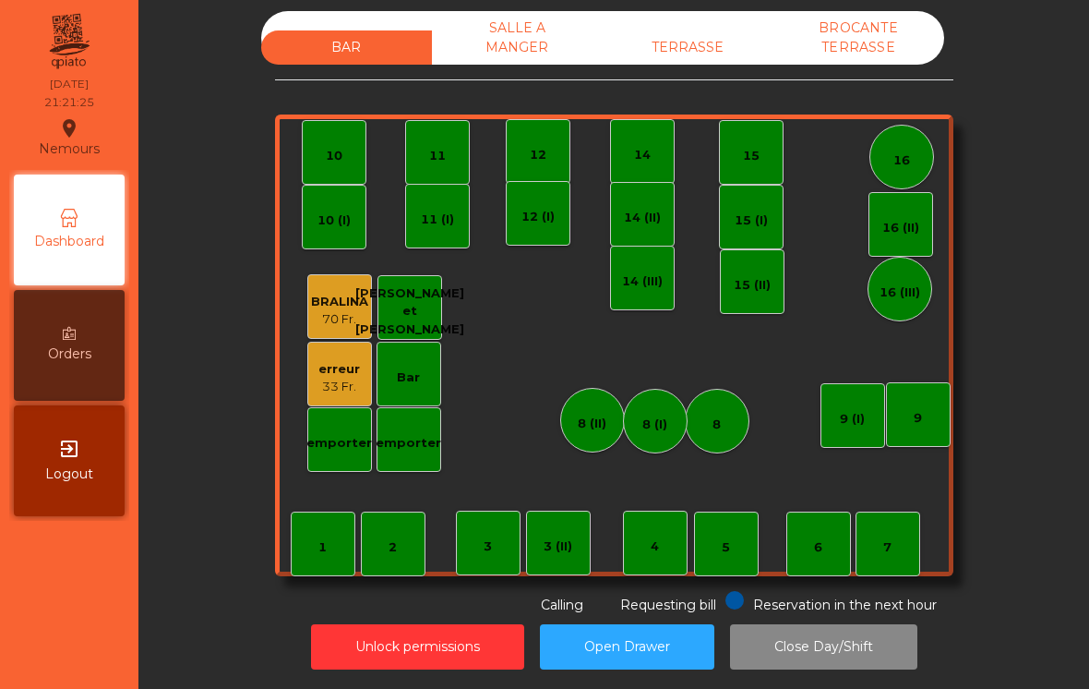
click at [779, 642] on button "Close Day/Shift" at bounding box center [823, 646] width 187 height 45
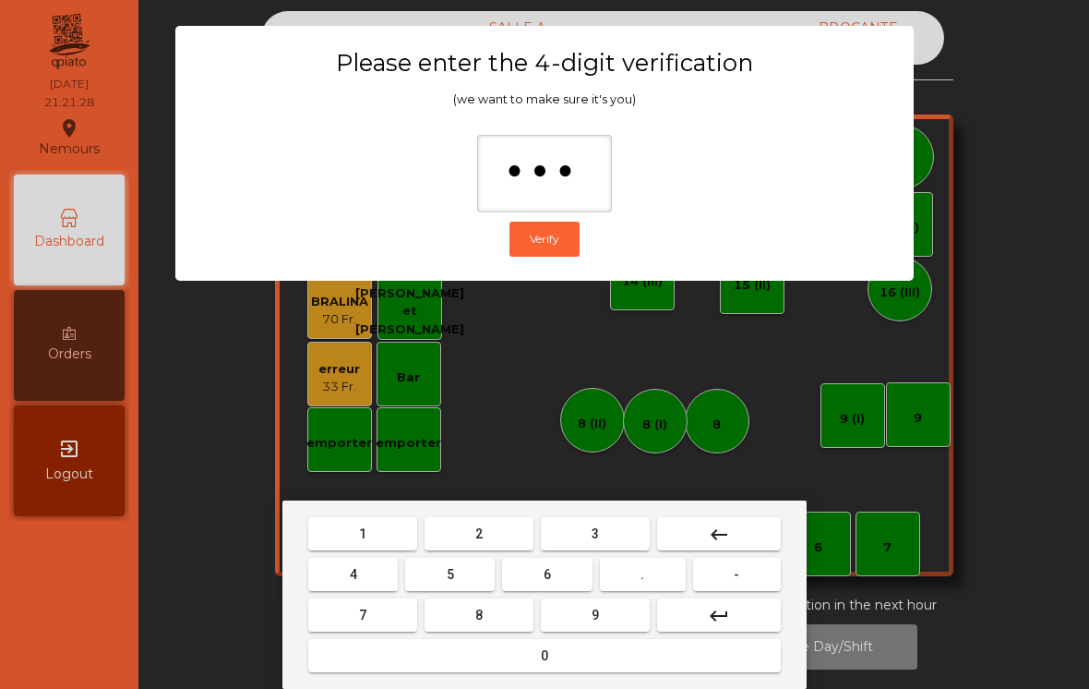
type input "****"
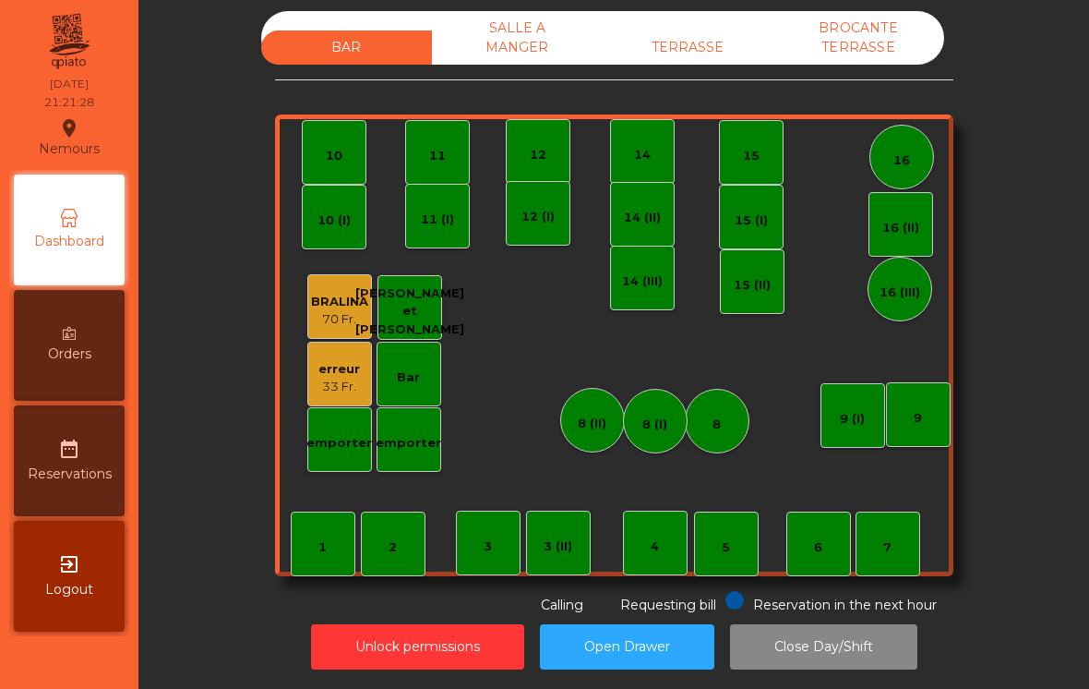
click at [371, 653] on button "Unlock permissions" at bounding box center [417, 646] width 213 height 45
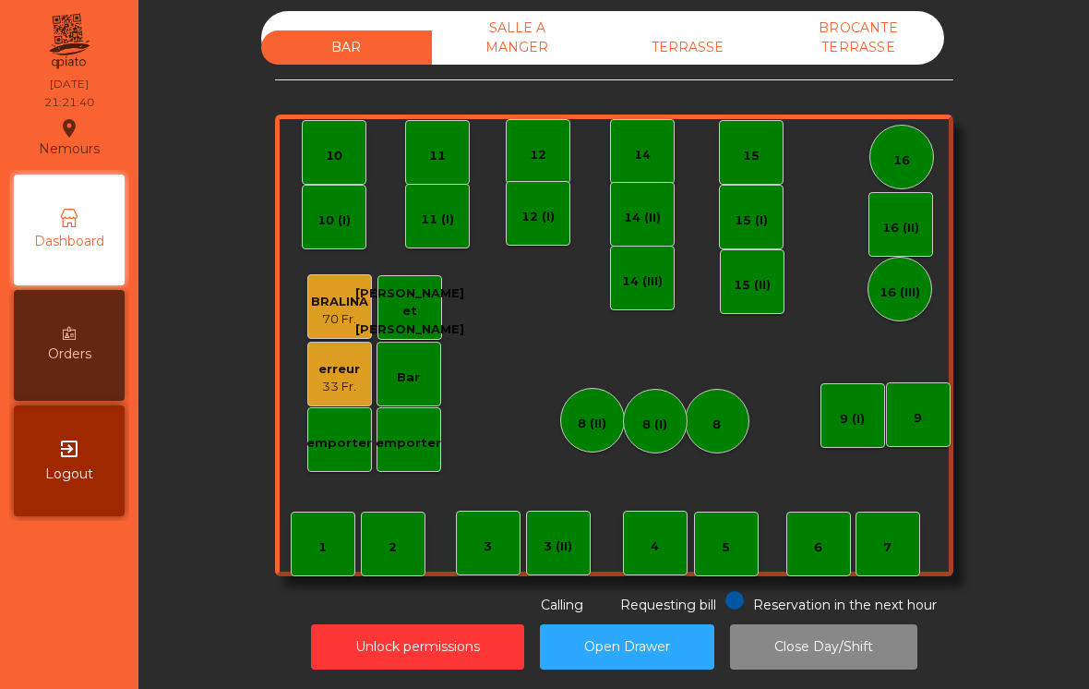
click at [455, 639] on button "Unlock permissions" at bounding box center [417, 646] width 213 height 45
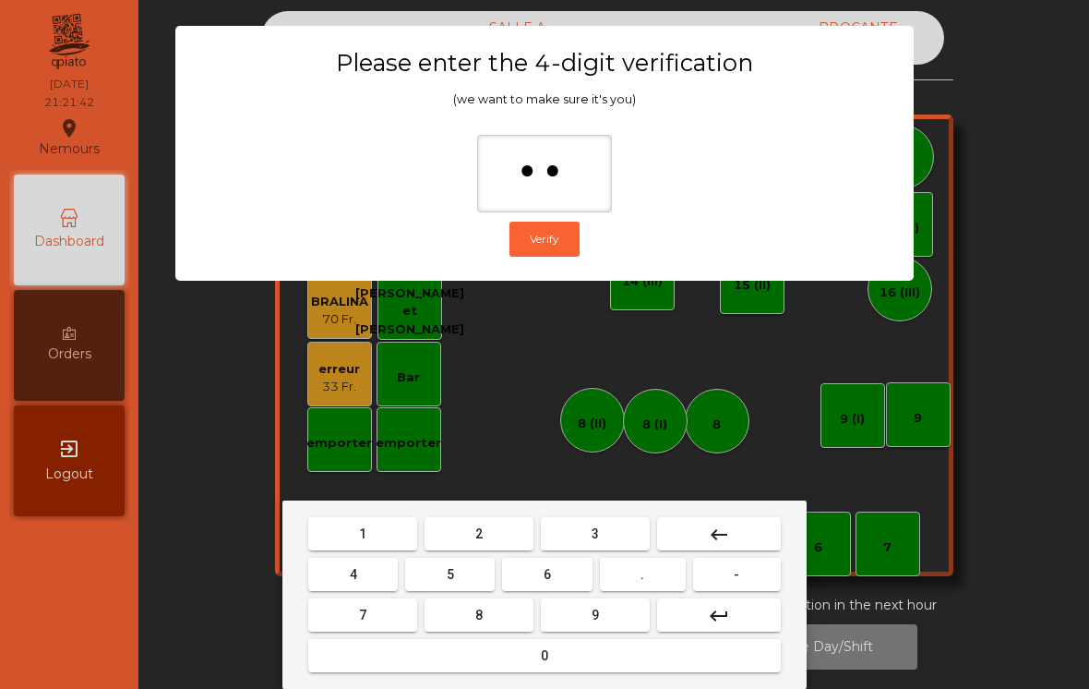
type input "***"
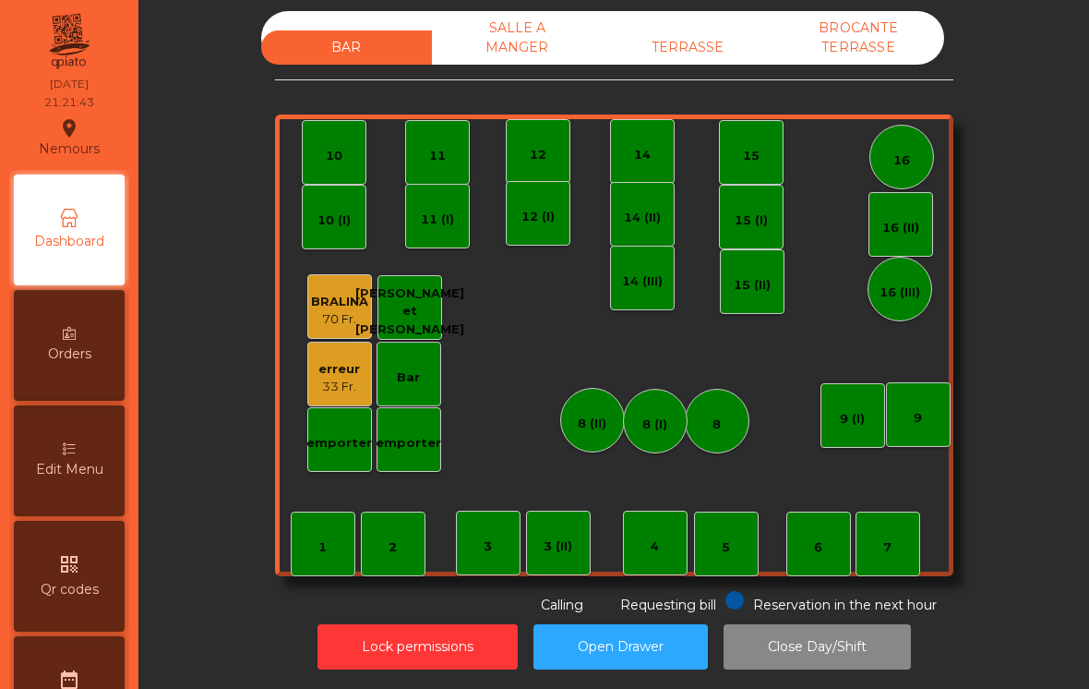
click at [370, 372] on div "erreur 33 Fr." at bounding box center [339, 374] width 65 height 65
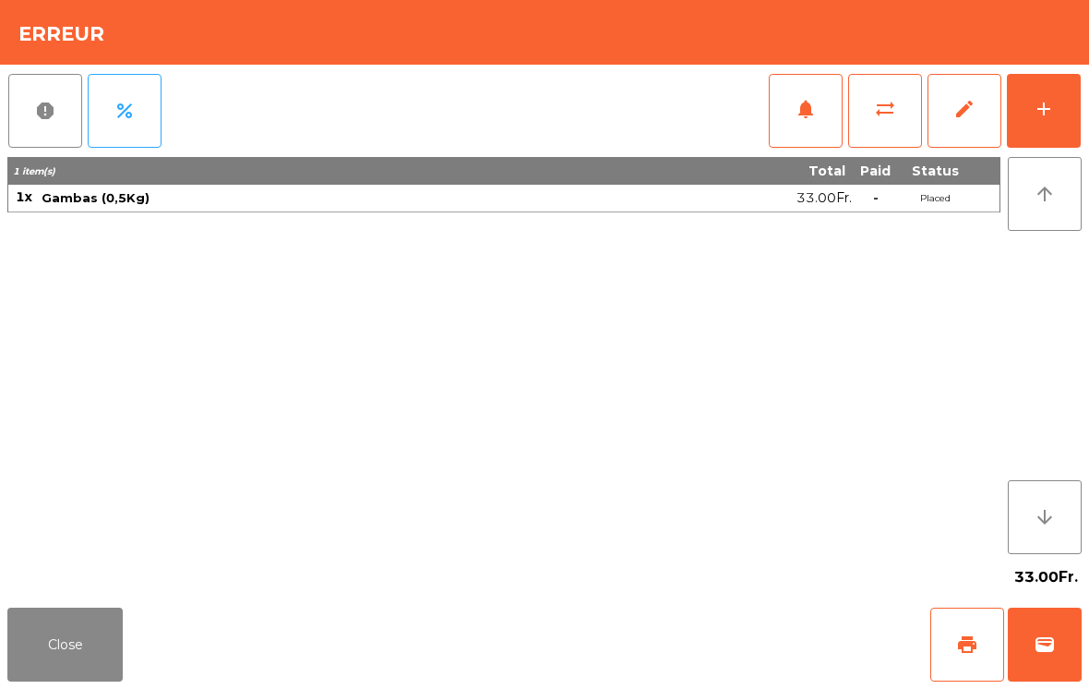
click at [969, 123] on button "edit" at bounding box center [965, 111] width 74 height 74
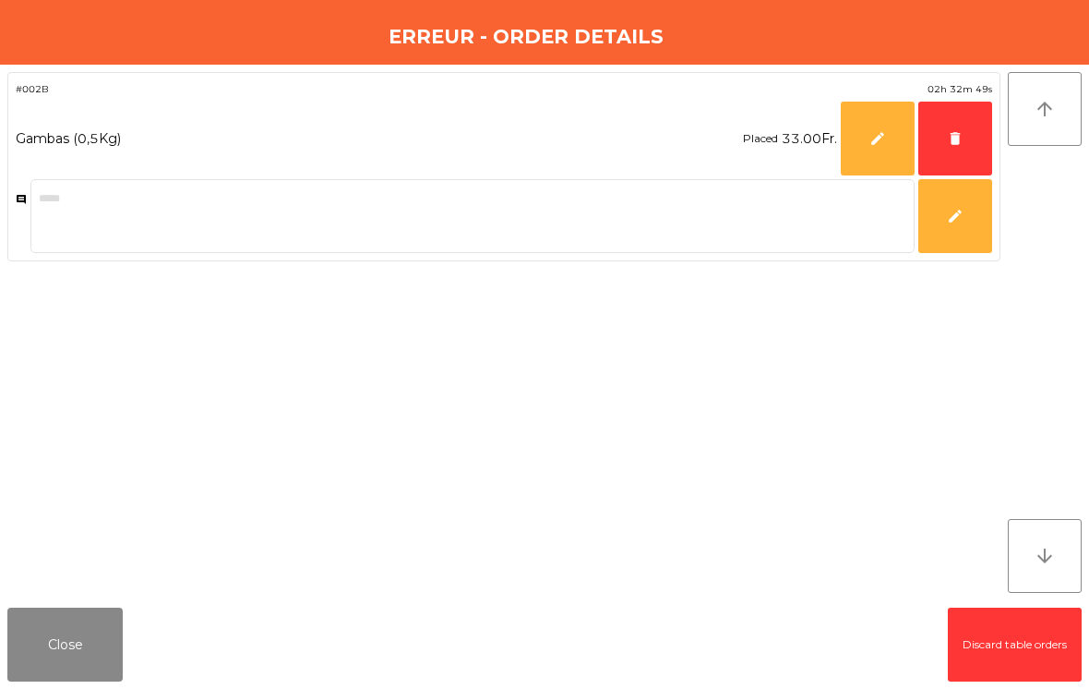
click at [951, 159] on button "delete" at bounding box center [955, 139] width 74 height 74
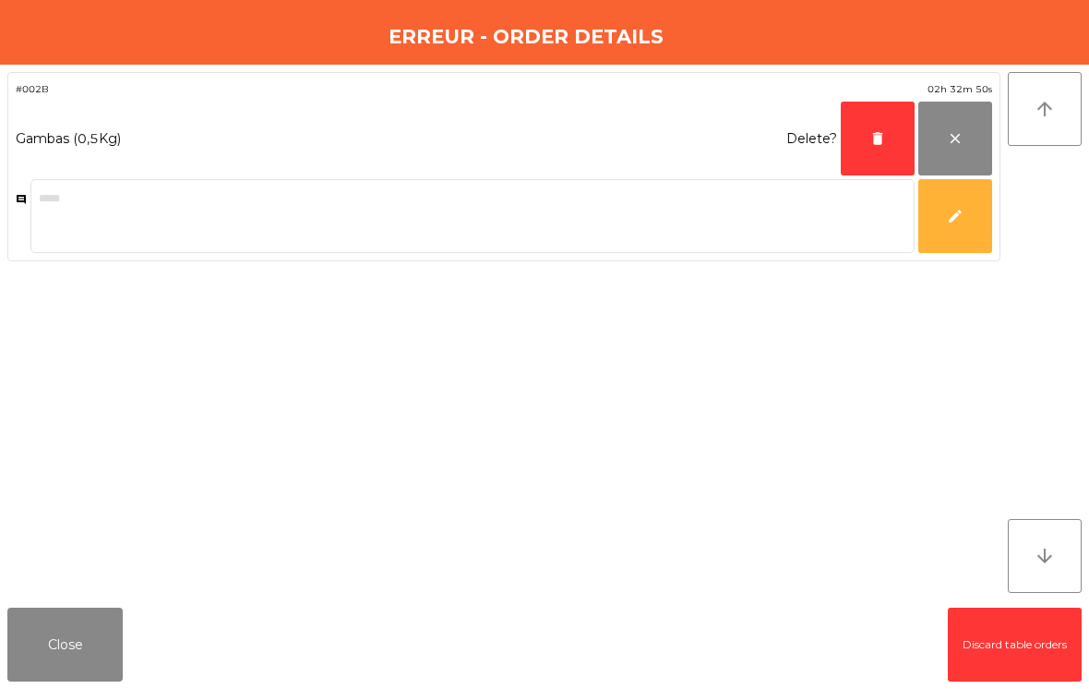
click at [877, 148] on button "delete" at bounding box center [878, 139] width 74 height 74
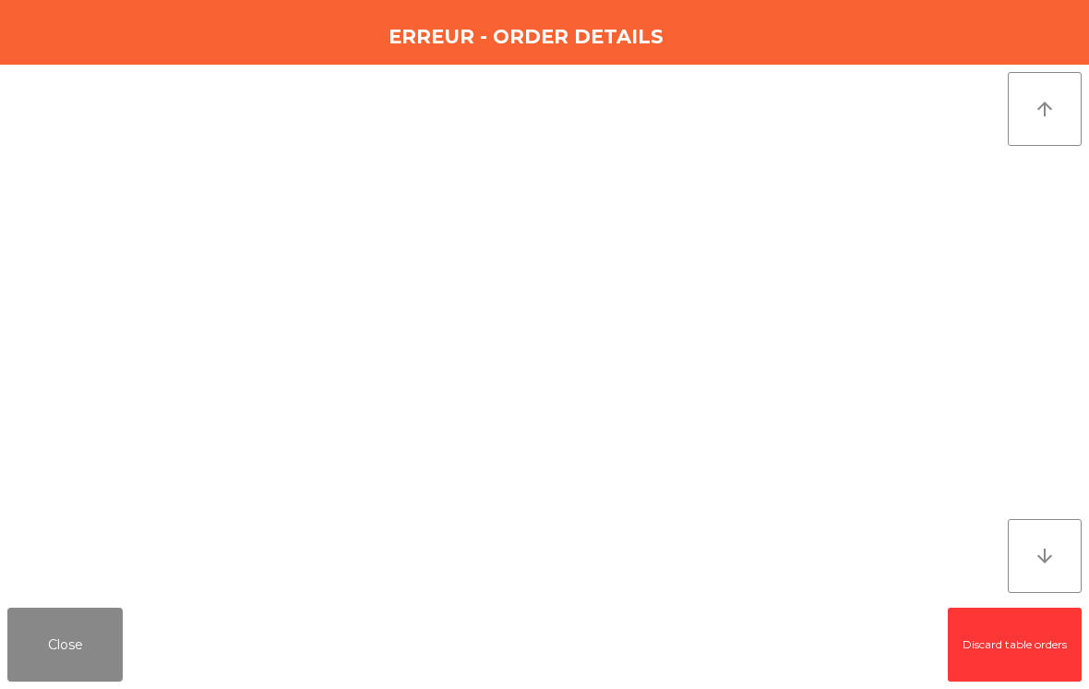
click at [69, 656] on button "Close" at bounding box center [64, 644] width 115 height 74
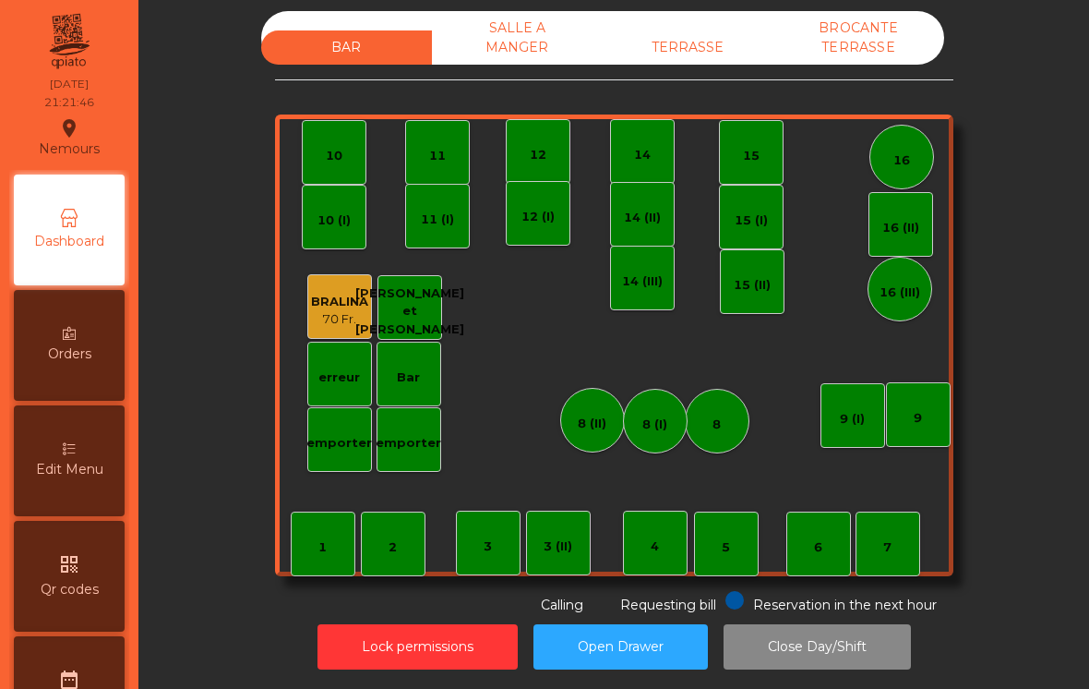
click at [435, 641] on button "Lock permissions" at bounding box center [418, 646] width 200 height 45
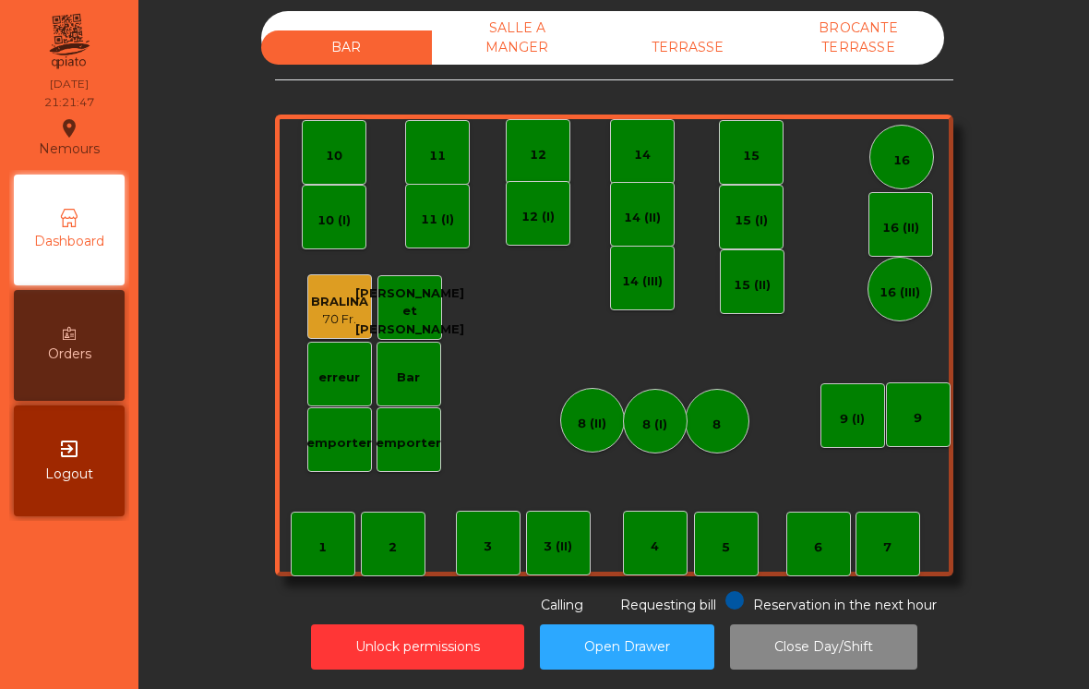
click at [510, 50] on div "SALLE A MANGER" at bounding box center [517, 38] width 171 height 54
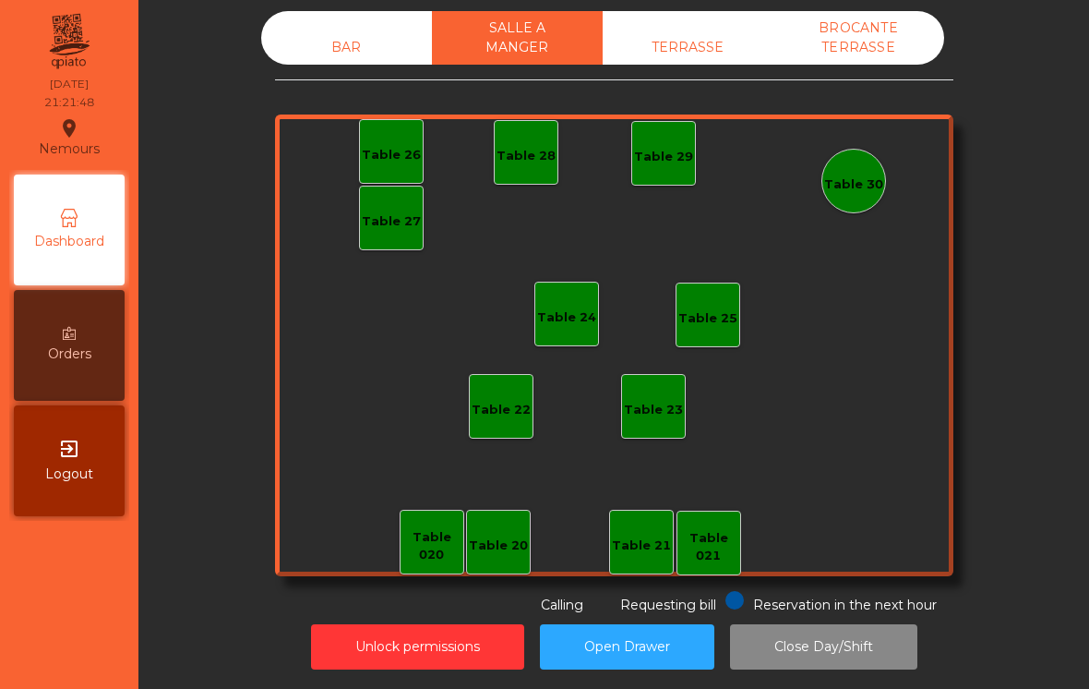
click at [702, 54] on div "TERRASSE" at bounding box center [688, 47] width 171 height 34
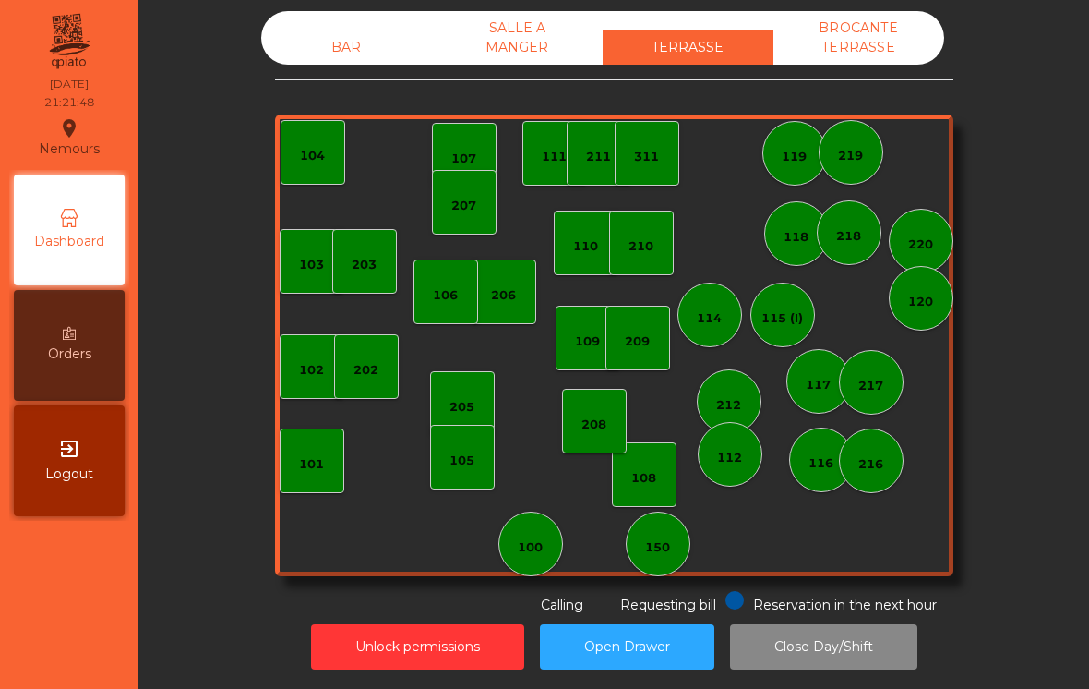
click at [875, 53] on div "BROCANTE TERRASSE" at bounding box center [858, 38] width 171 height 54
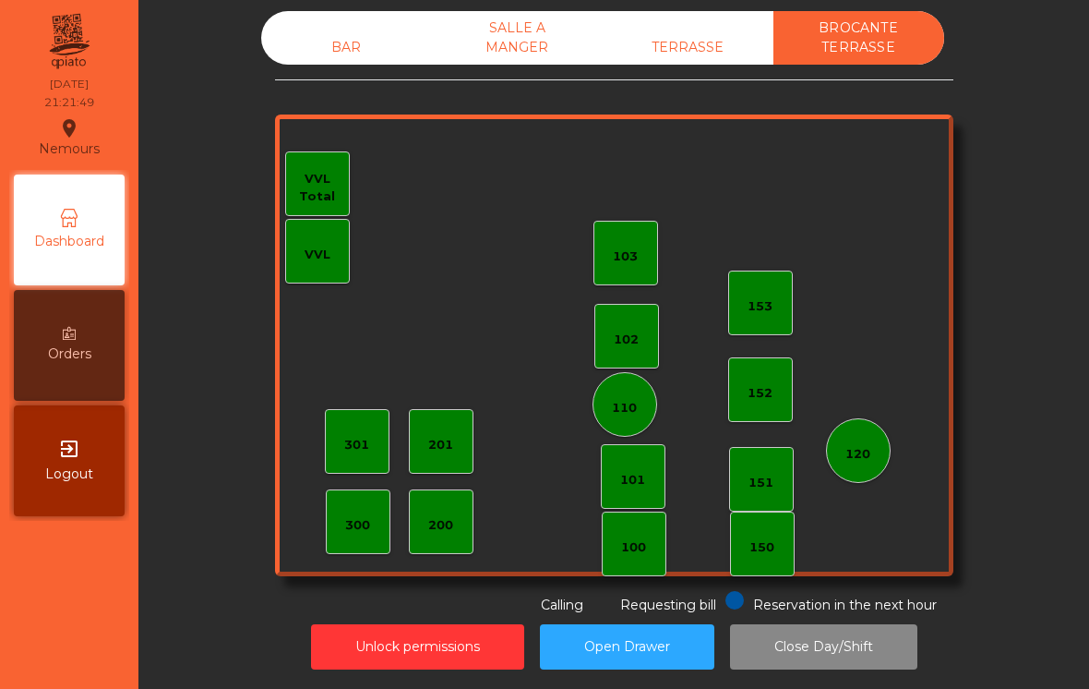
click at [845, 653] on button "Close Day/Shift" at bounding box center [823, 646] width 187 height 45
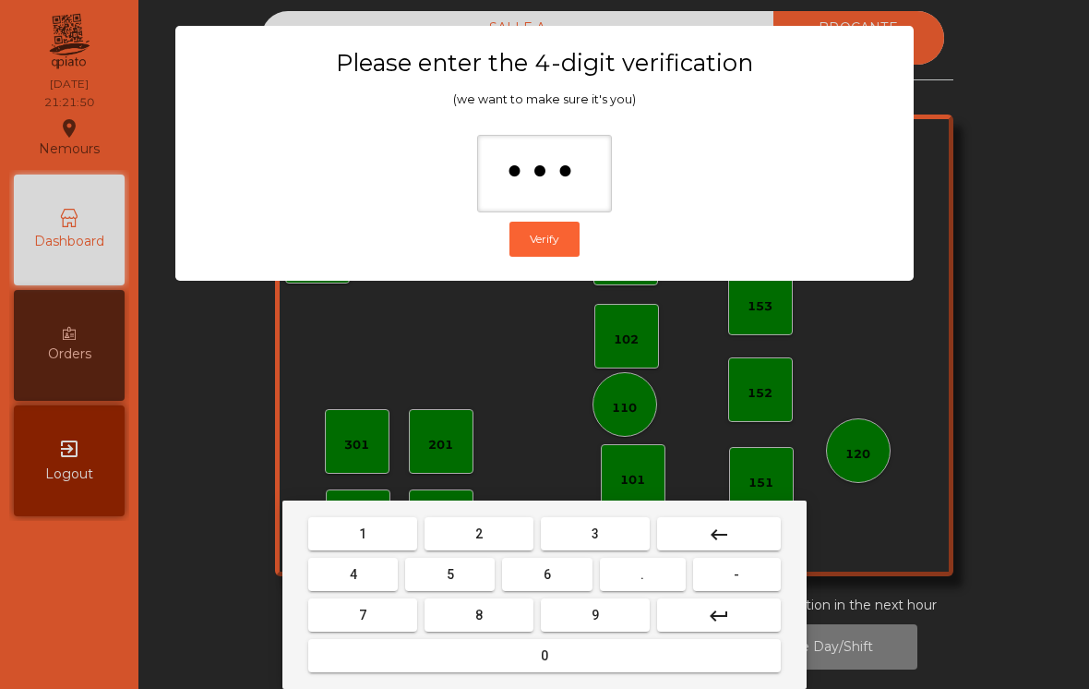
type input "****"
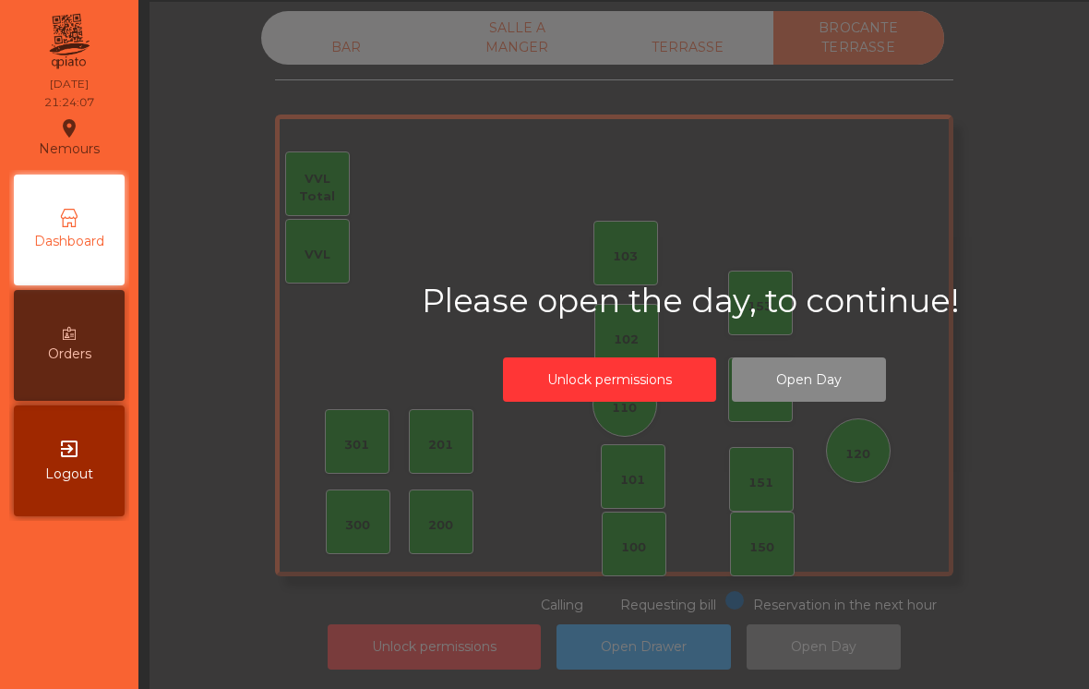
scroll to position [29, 0]
click at [343, 30] on div "BAR" at bounding box center [346, 47] width 171 height 34
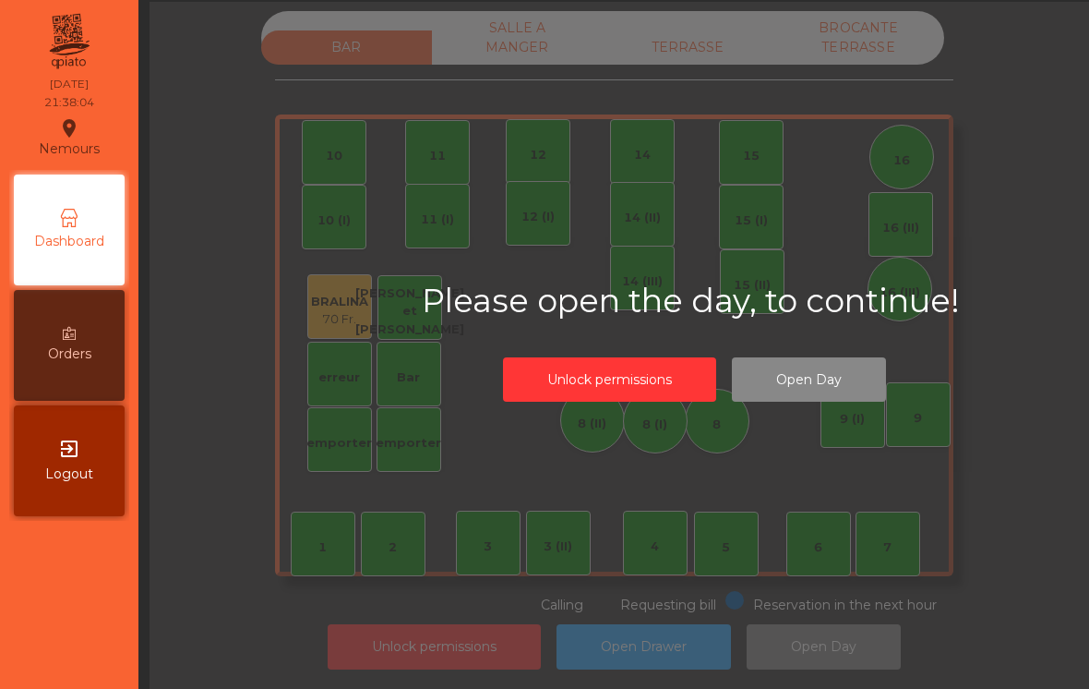
click at [506, 11] on div "SALLE A MANGER" at bounding box center [517, 38] width 171 height 54
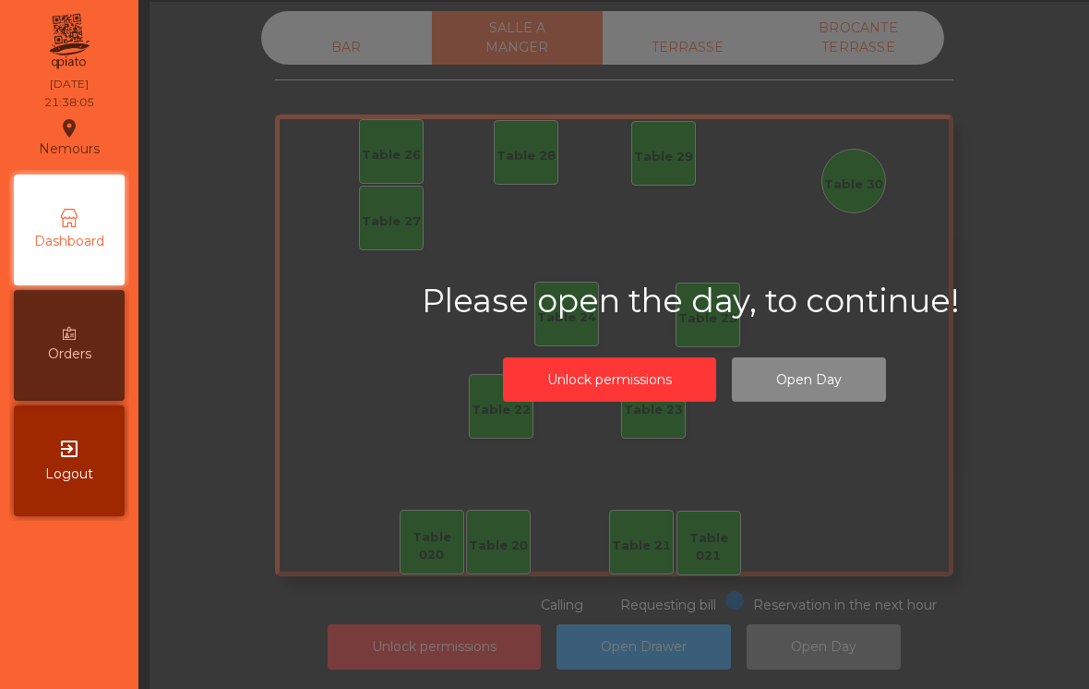
click at [698, 30] on div "TERRASSE" at bounding box center [688, 47] width 171 height 34
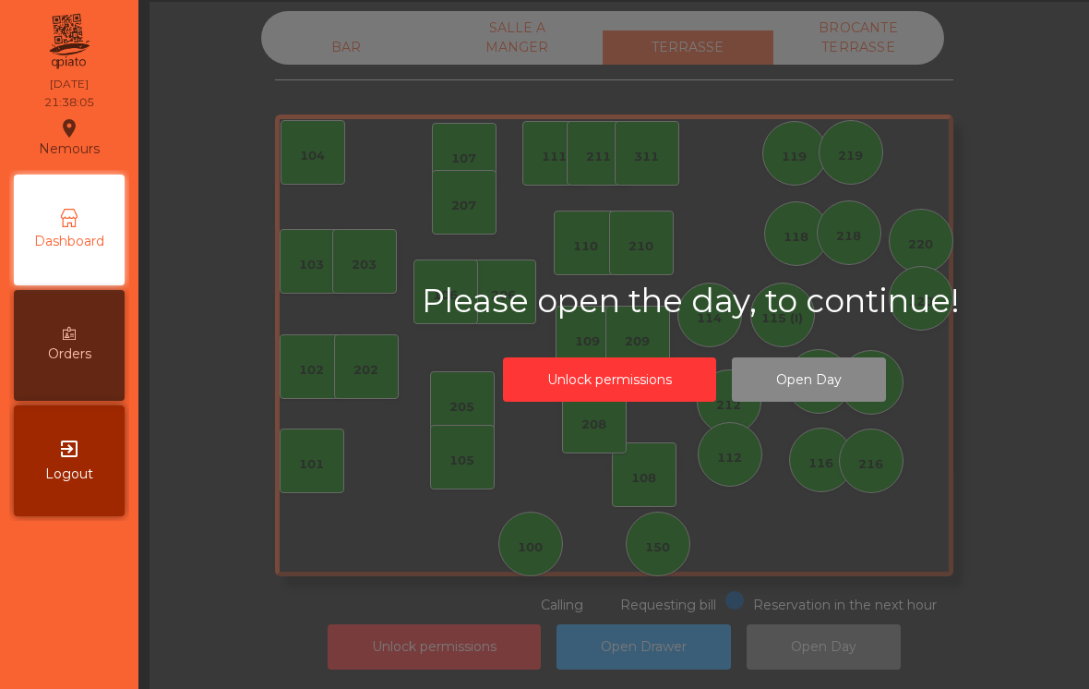
click at [873, 25] on div "BROCANTE TERRASSE" at bounding box center [858, 38] width 171 height 54
